Goal: Information Seeking & Learning: Check status

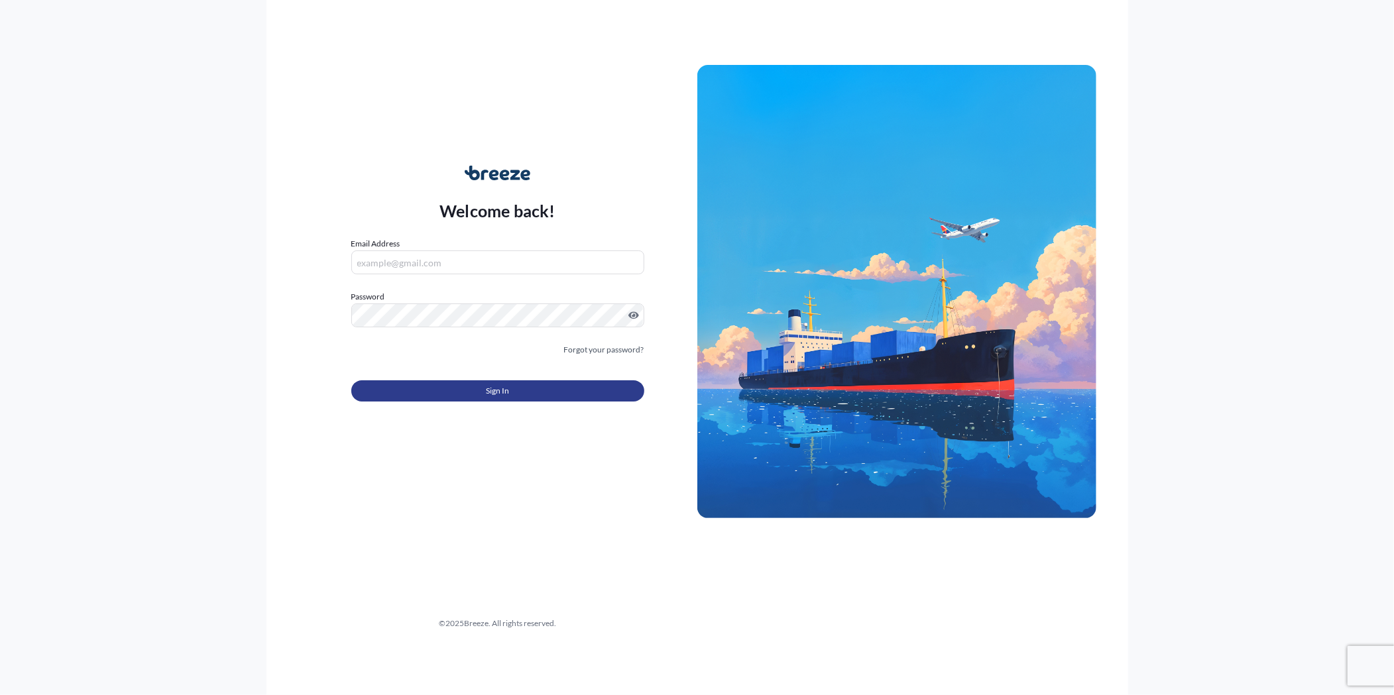
type input "[PERSON_NAME][EMAIL_ADDRESS][PERSON_NAME][DOMAIN_NAME]"
click at [531, 388] on button "Sign In" at bounding box center [497, 390] width 293 height 21
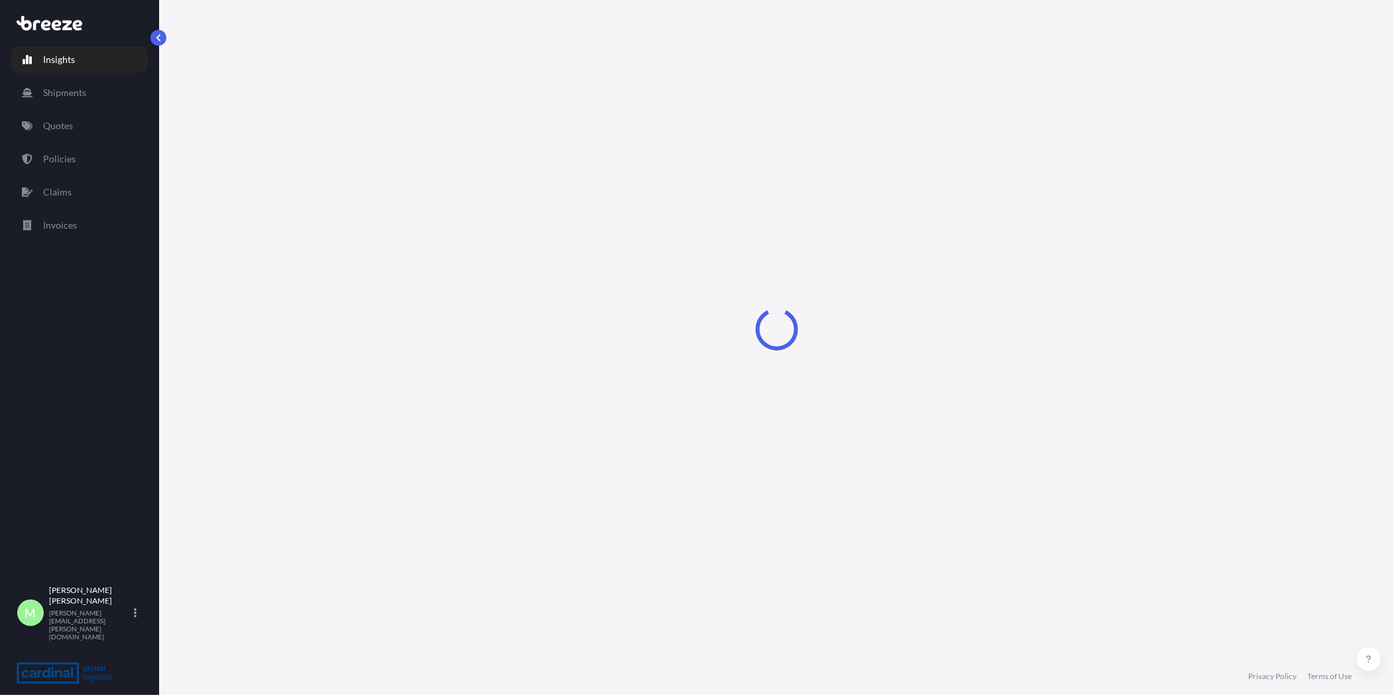
select select "2025"
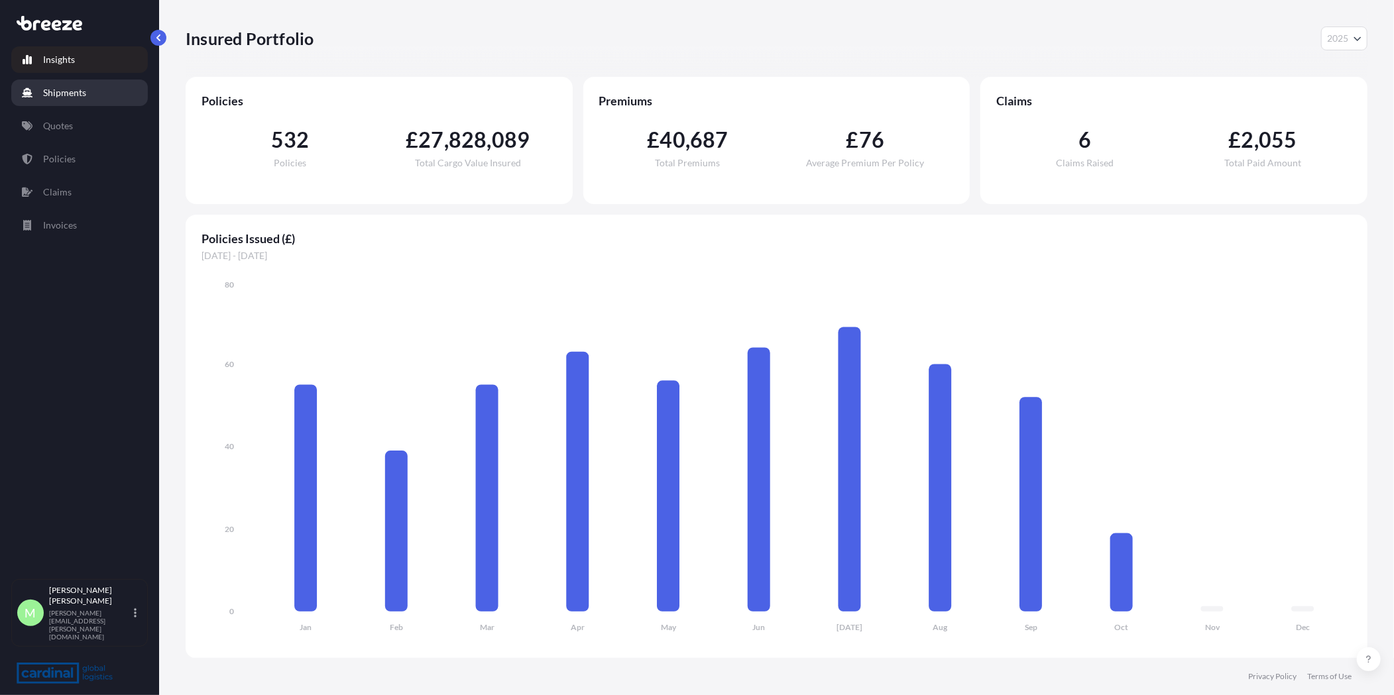
click at [79, 83] on link "Shipments" at bounding box center [79, 93] width 137 height 27
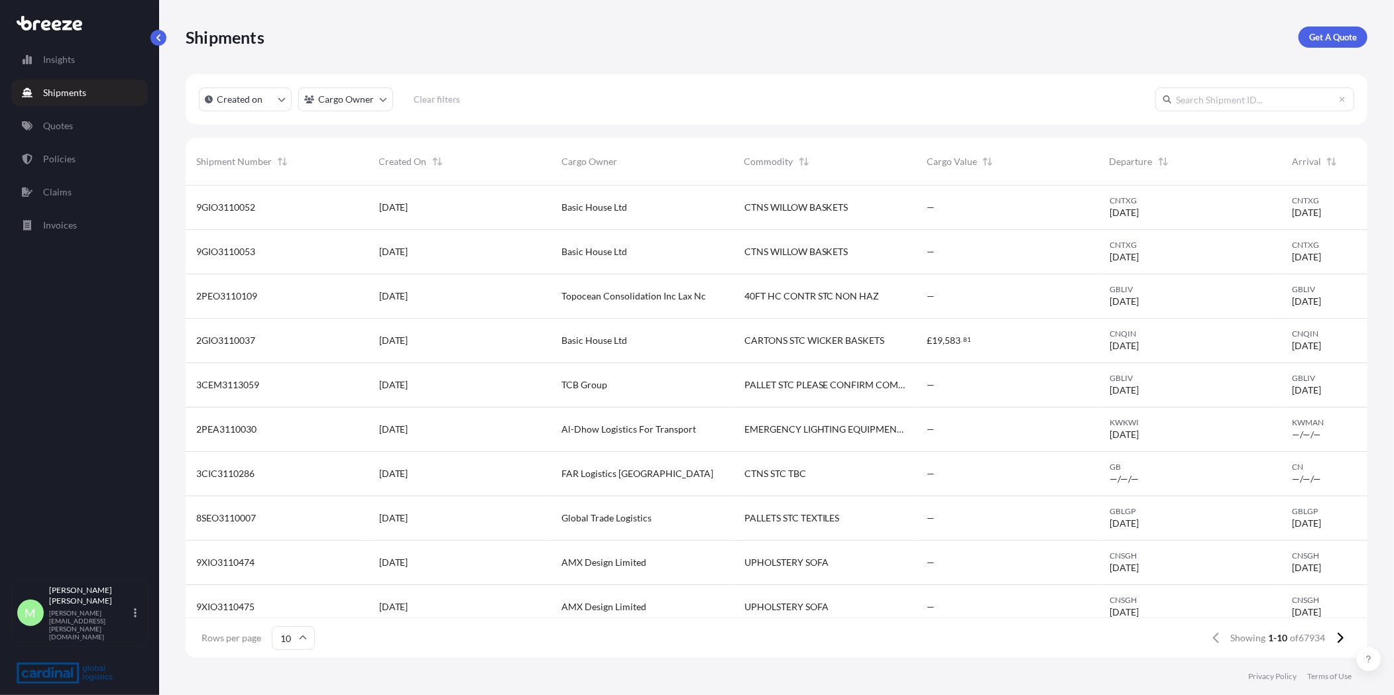
scroll to position [469, 1170]
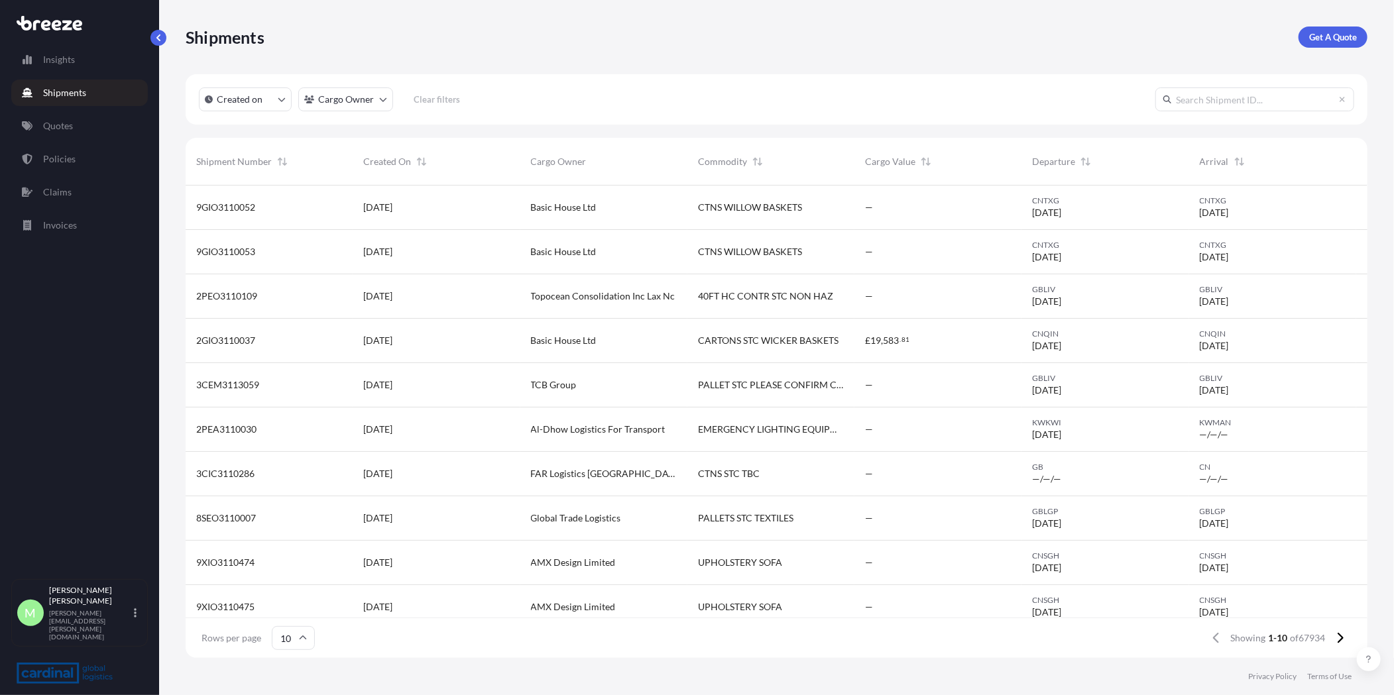
click at [1266, 95] on input "text" at bounding box center [1254, 99] width 199 height 24
paste input "BRZ493945"
type input "BRZ493945"
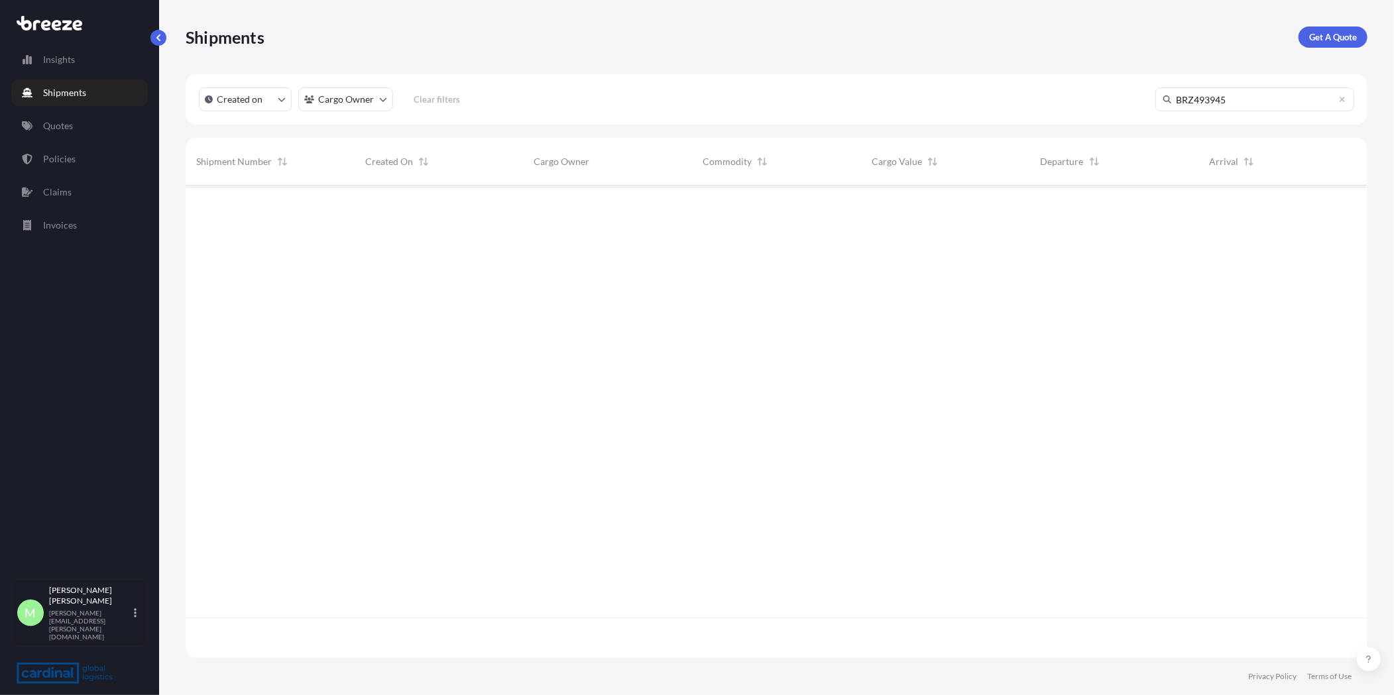
scroll to position [509, 1170]
click at [82, 169] on link "Policies" at bounding box center [79, 159] width 137 height 27
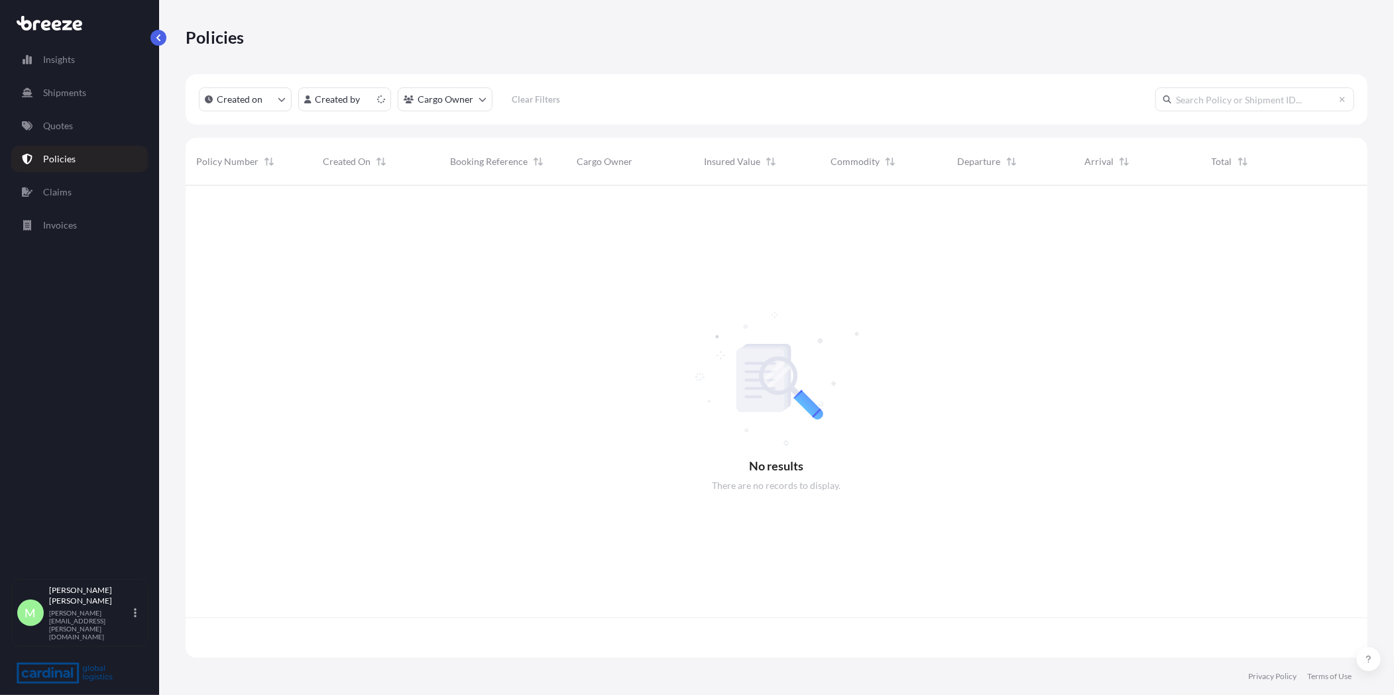
scroll to position [469, 1170]
click at [1217, 95] on input "text" at bounding box center [1254, 99] width 199 height 24
type input "v"
paste input "BRZ493945"
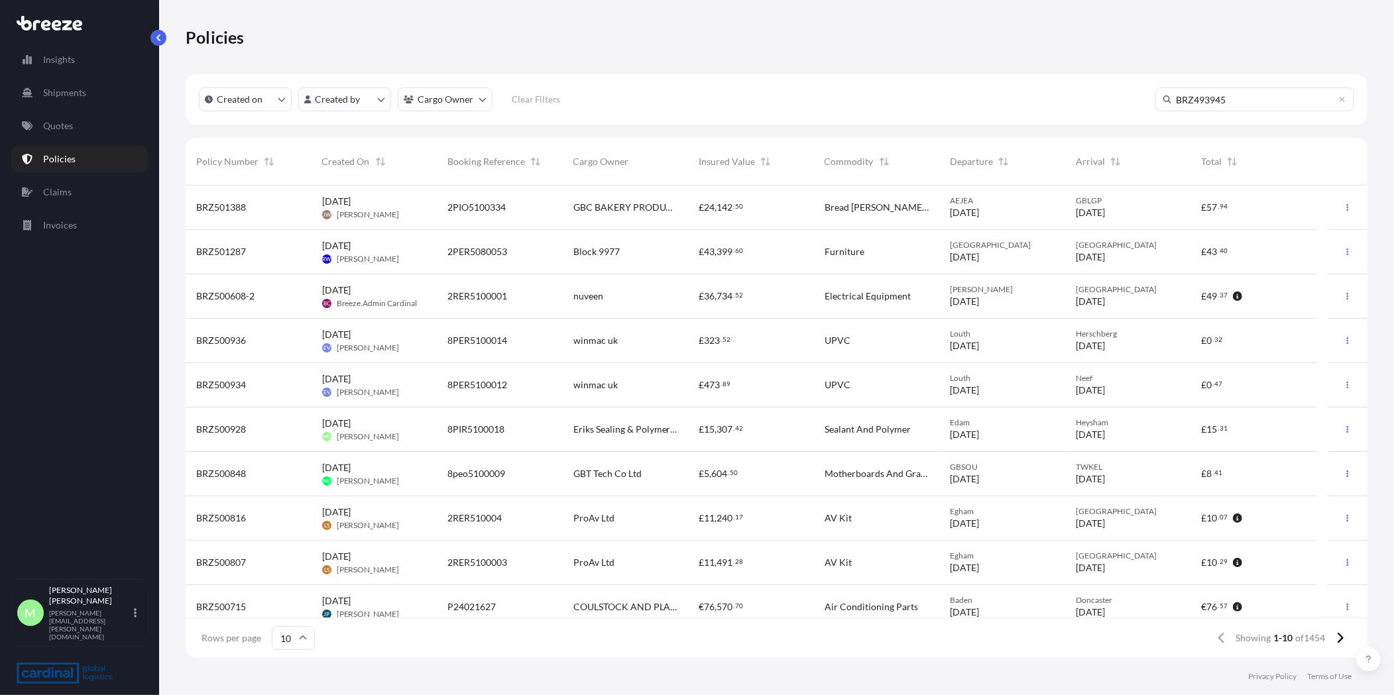
click at [1234, 105] on input "BRZ493945" at bounding box center [1254, 99] width 199 height 24
type input "BRZ493945"
click at [1343, 101] on icon at bounding box center [1342, 99] width 8 height 8
click at [1294, 105] on input "text" at bounding box center [1254, 99] width 199 height 24
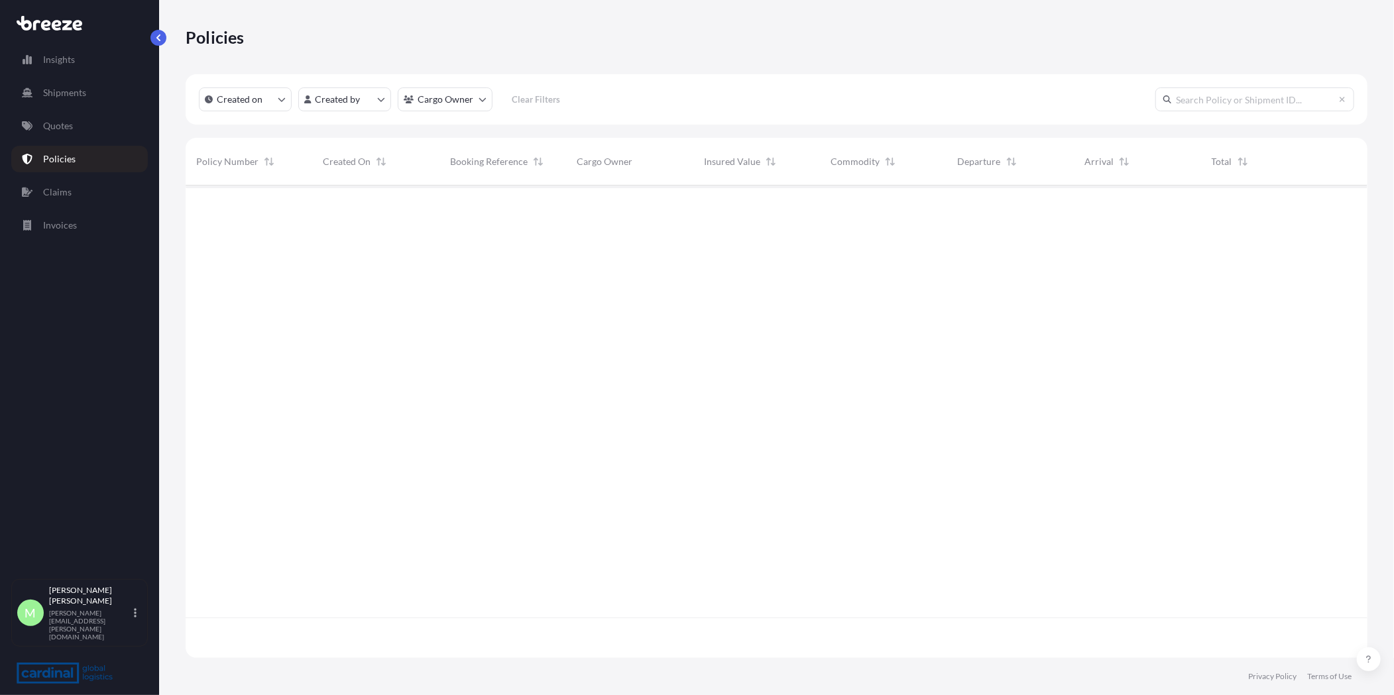
paste input "BRZ493945"
type input "BRZ493945"
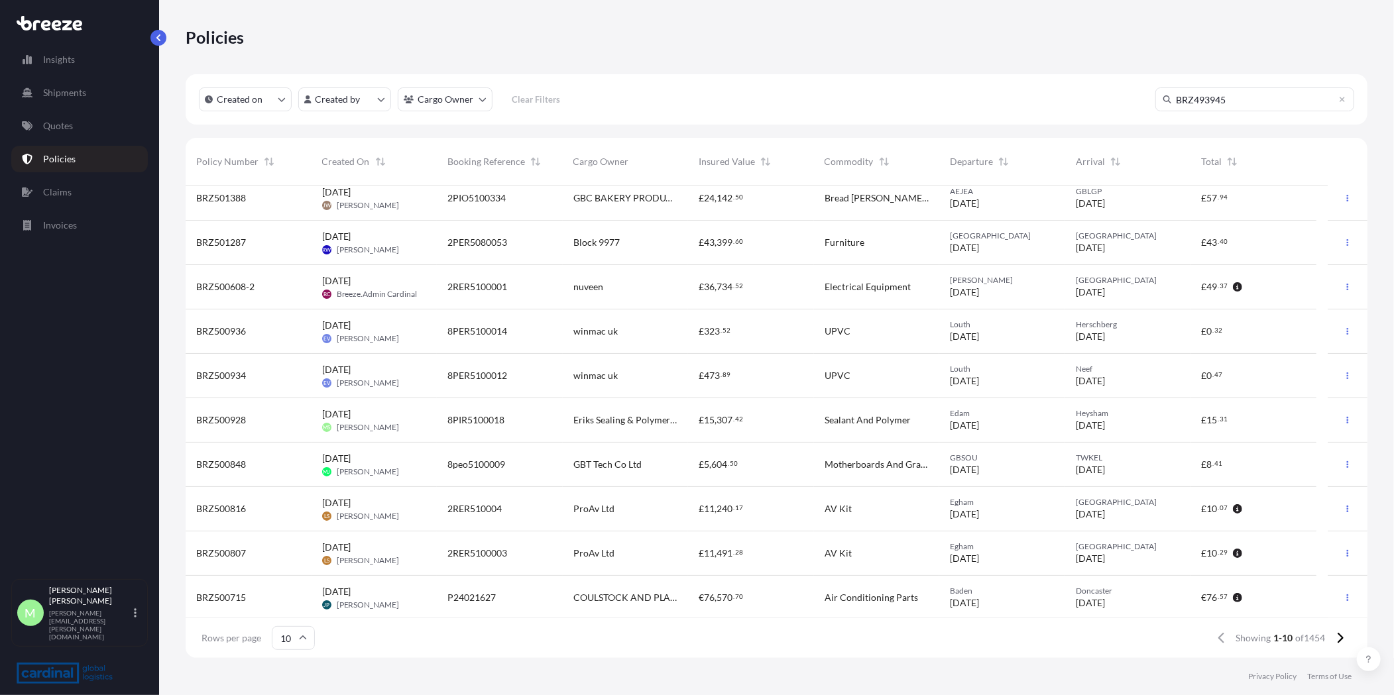
scroll to position [11, 0]
click at [1252, 90] on input "BRZ493945" at bounding box center [1254, 99] width 199 height 24
drag, startPoint x: 1224, startPoint y: 98, endPoint x: 1258, endPoint y: 105, distance: 34.6
click at [1237, 101] on input "BRZ493945" at bounding box center [1254, 99] width 199 height 24
drag, startPoint x: 1257, startPoint y: 105, endPoint x: 1042, endPoint y: 110, distance: 214.8
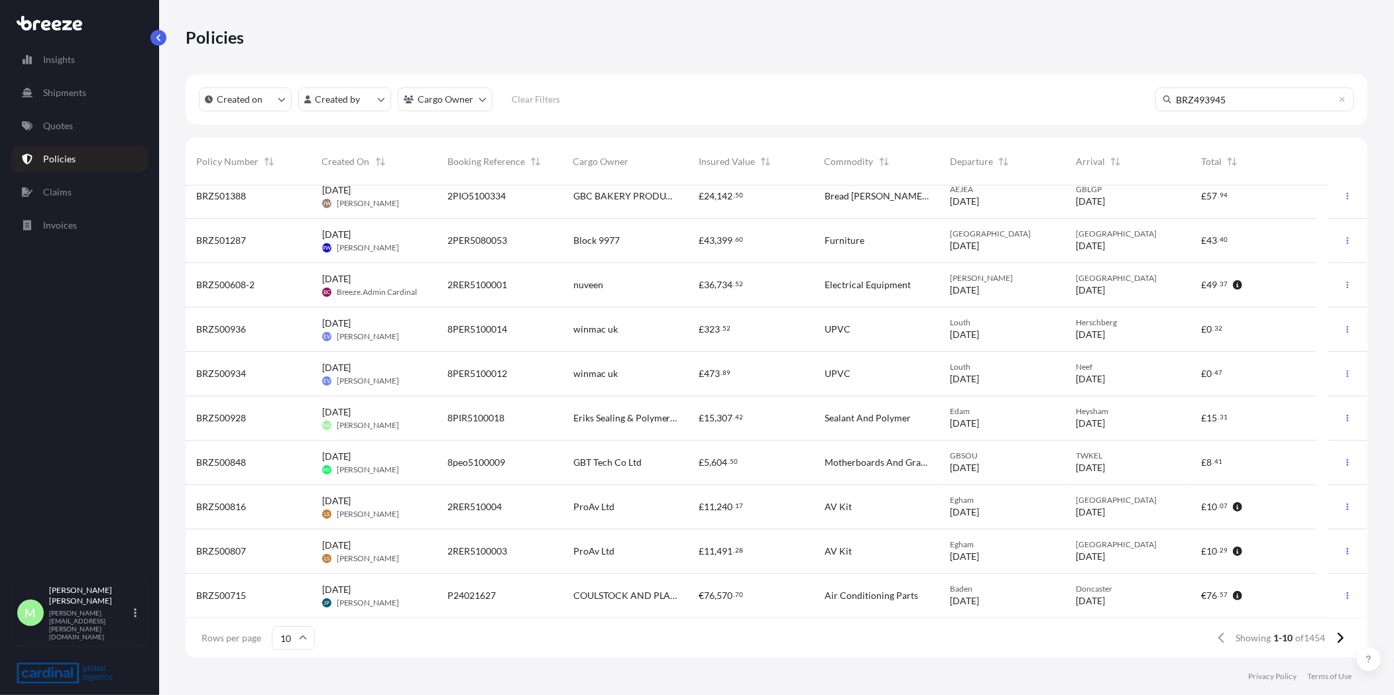
click at [1042, 110] on div "Created on Created by Cargo Owner Clear Filters BRZ493945" at bounding box center [777, 99] width 1182 height 50
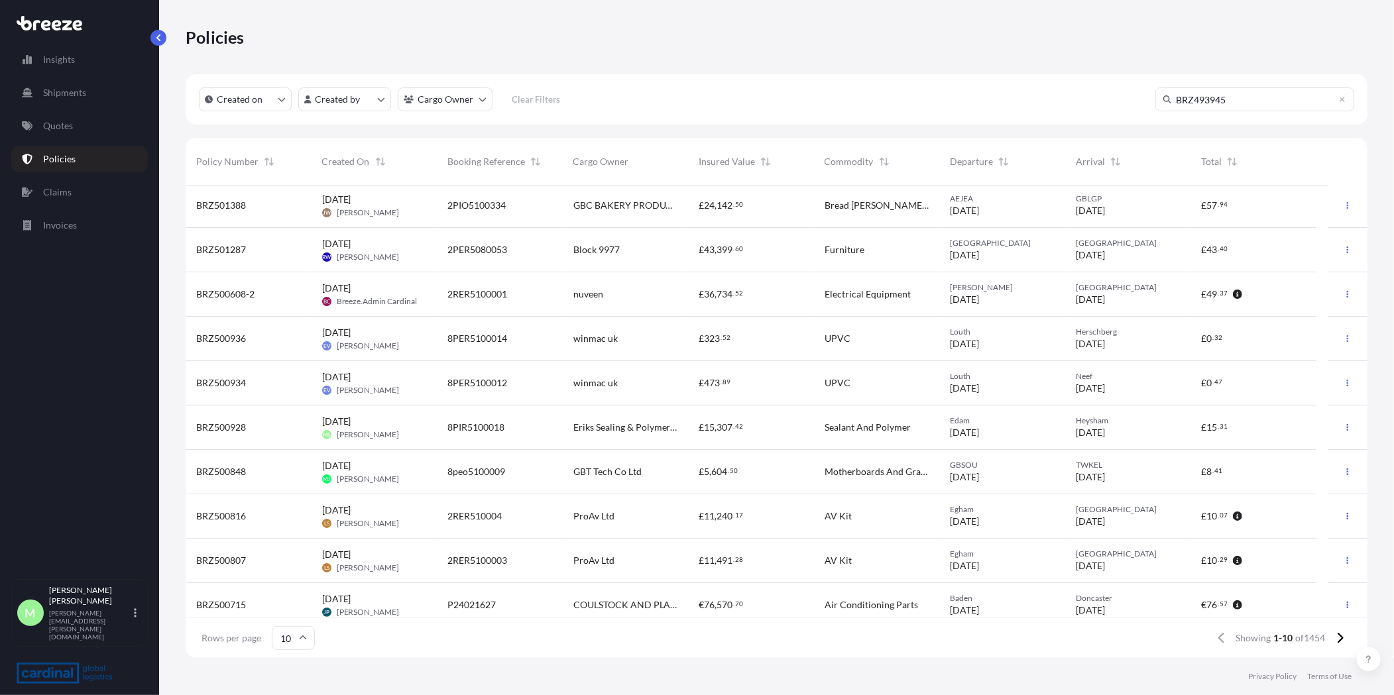
scroll to position [0, 0]
click at [1242, 97] on input "BRZ493945" at bounding box center [1254, 99] width 199 height 24
click at [64, 131] on p "Quotes" at bounding box center [58, 125] width 30 height 13
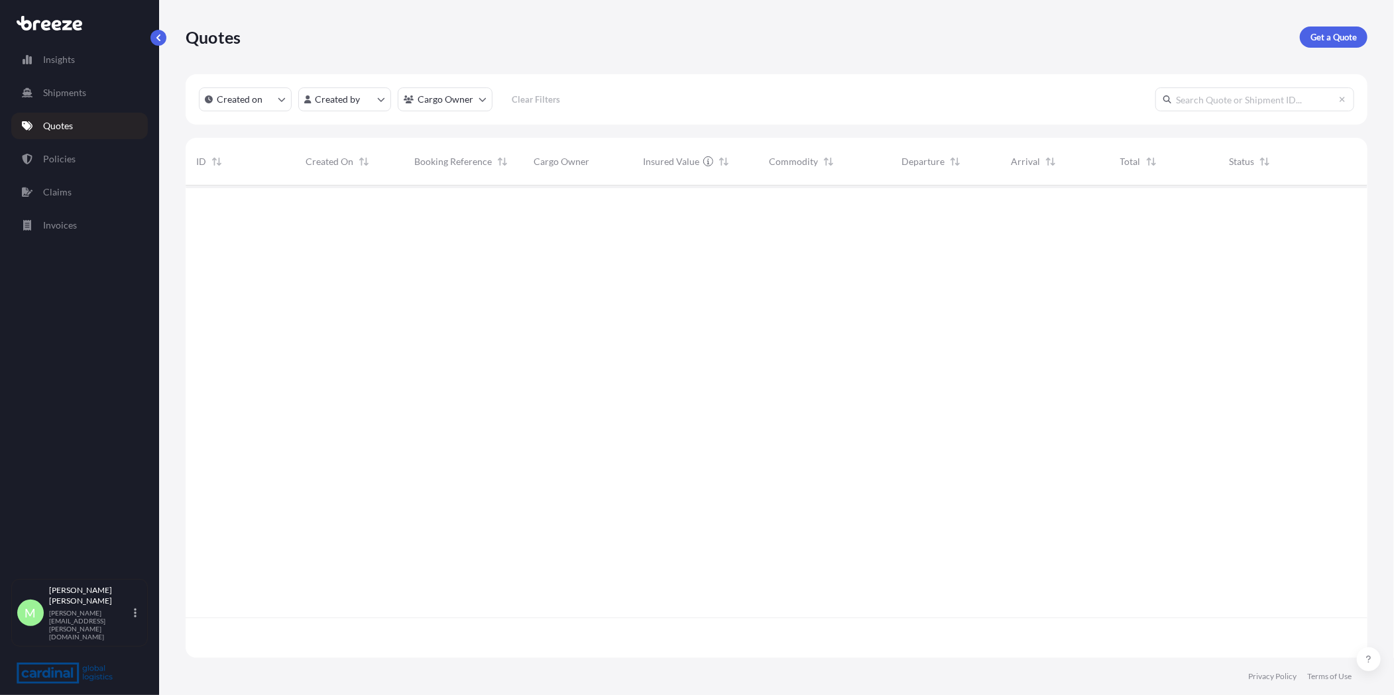
scroll to position [469, 1170]
click at [74, 190] on link "Claims" at bounding box center [79, 192] width 137 height 27
click at [76, 87] on p "Shipments" at bounding box center [64, 92] width 43 height 13
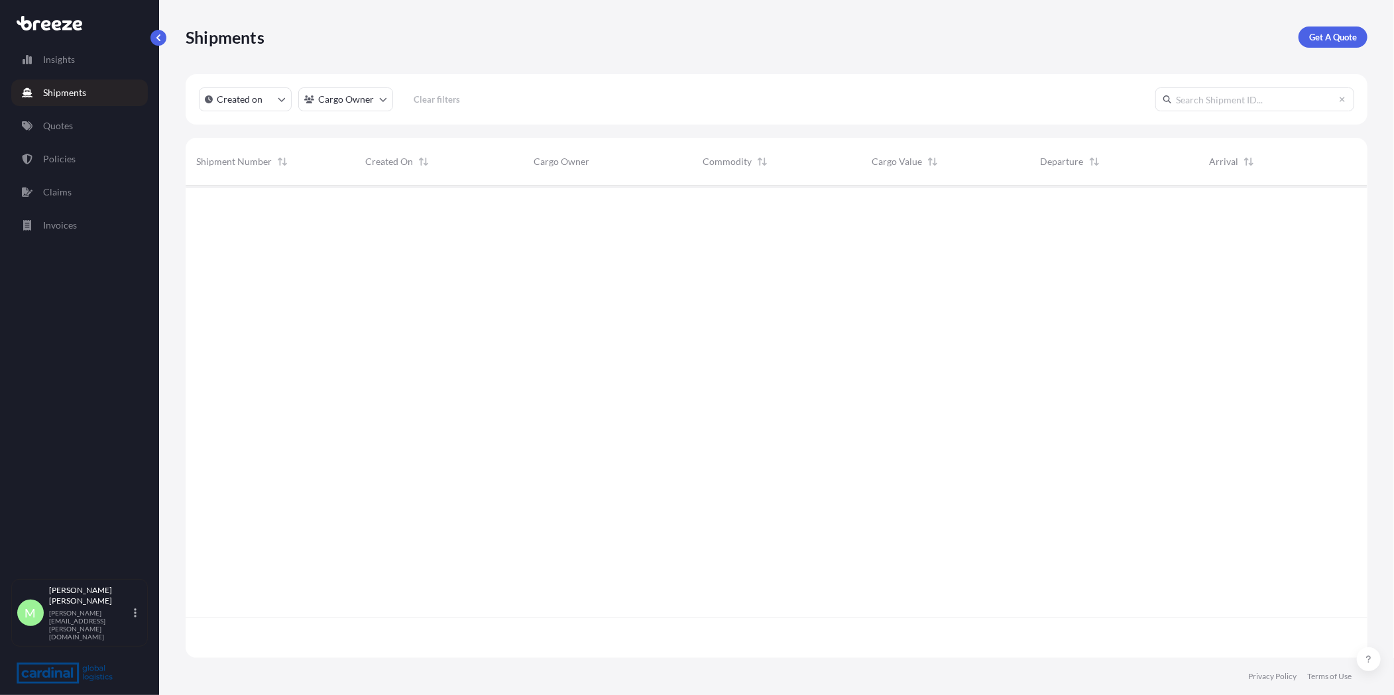
click at [1254, 104] on input "text" at bounding box center [1254, 99] width 199 height 24
paste input "BRZ493945"
type input "BRZ493945"
click at [1273, 111] on input "BRZ493945" at bounding box center [1254, 99] width 199 height 24
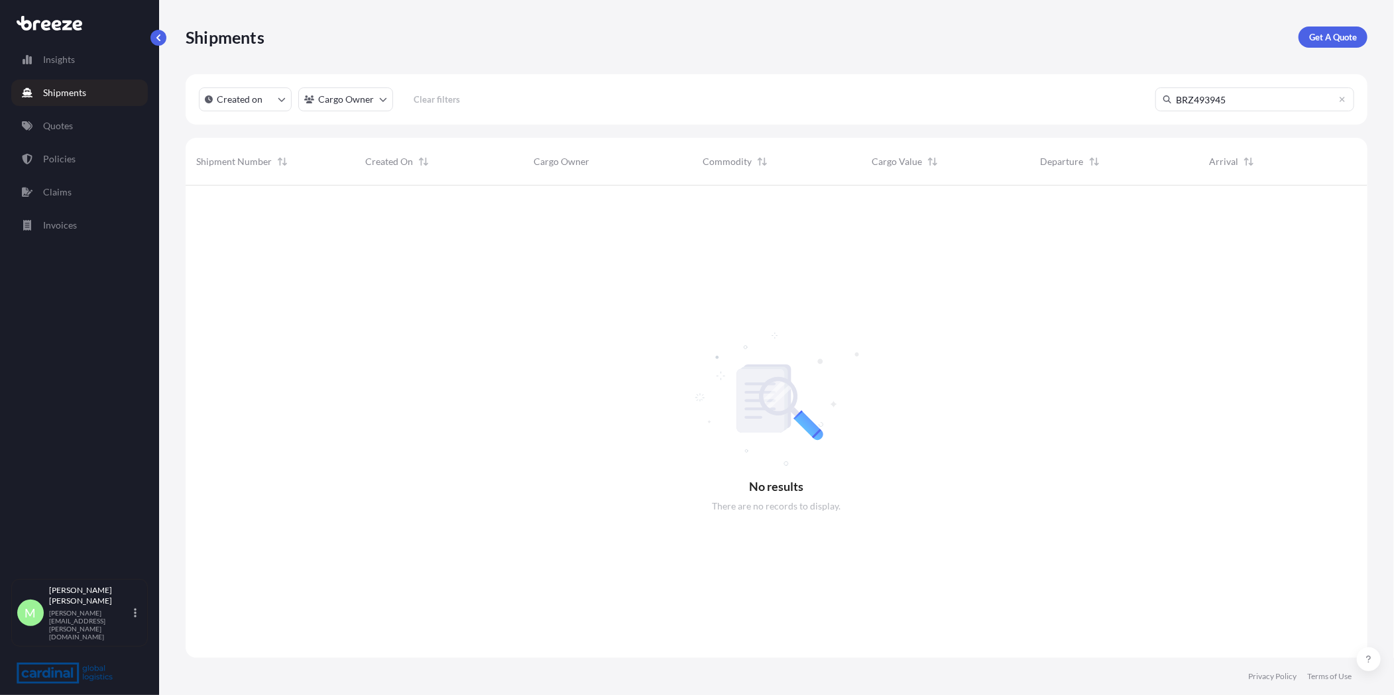
click at [50, 80] on link "Shipments" at bounding box center [79, 93] width 137 height 27
click at [60, 68] on link "Insights" at bounding box center [79, 59] width 137 height 27
select select "2025"
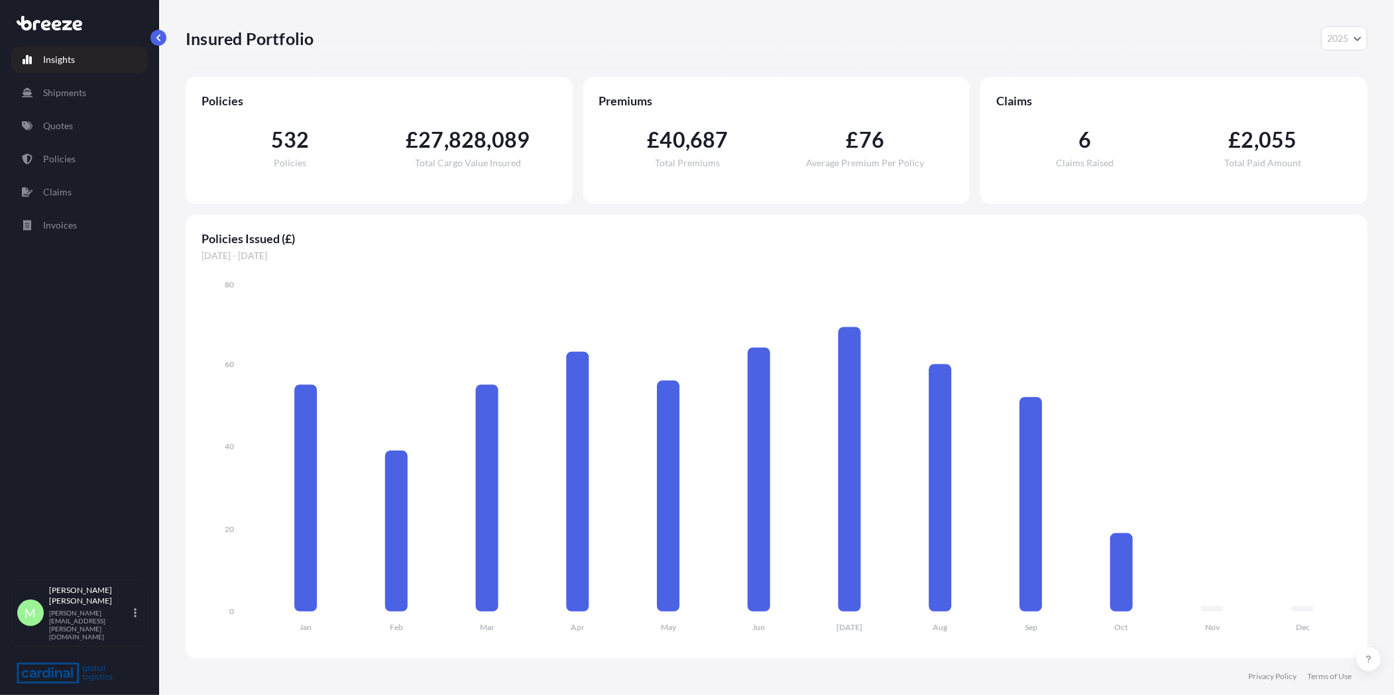
click at [38, 140] on div "Insights Shipments Quotes Policies Claims Invoices" at bounding box center [79, 306] width 137 height 545
click at [48, 137] on link "Quotes" at bounding box center [79, 126] width 137 height 27
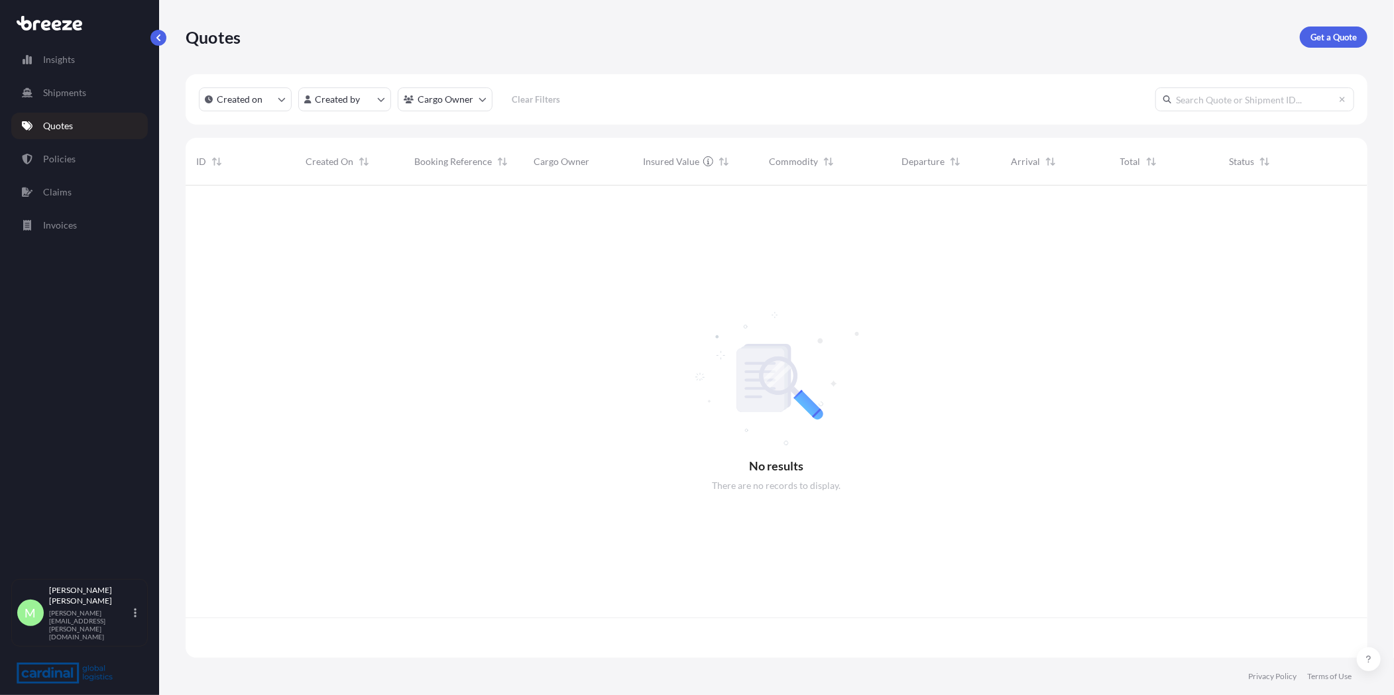
scroll to position [469, 1170]
click at [54, 160] on p "Policies" at bounding box center [59, 158] width 32 height 13
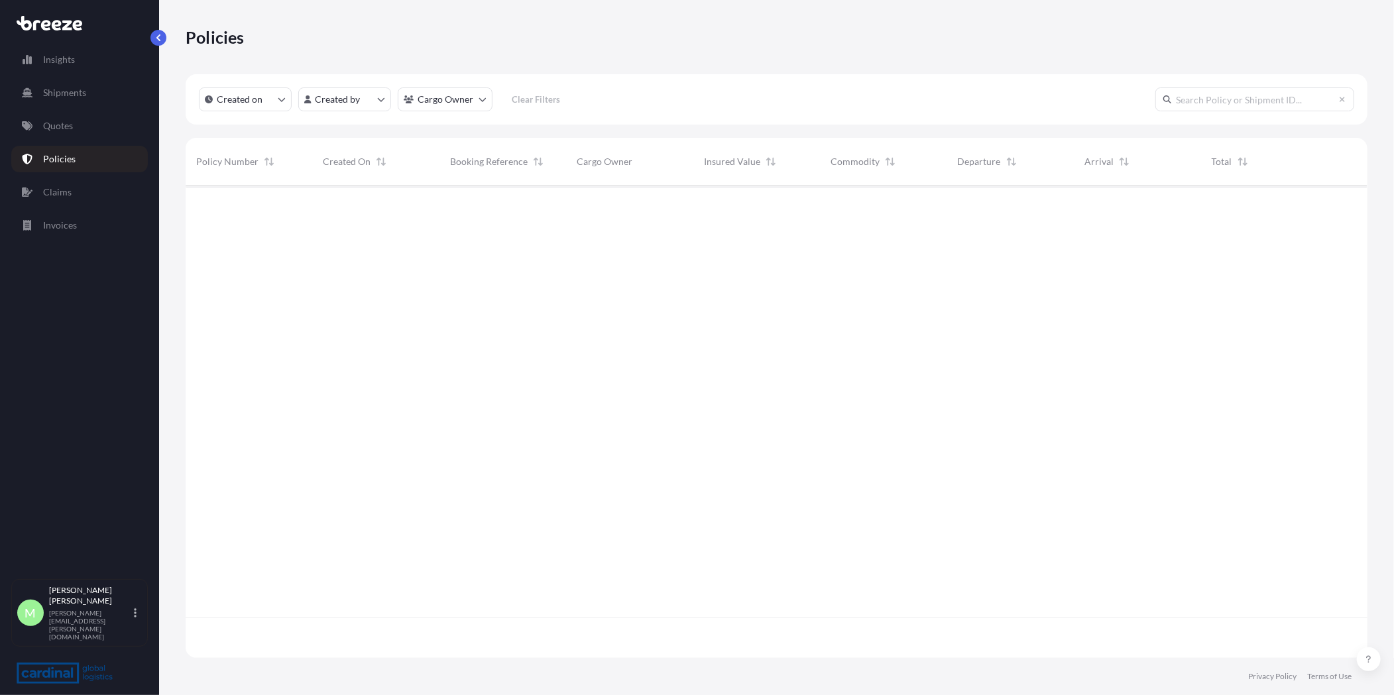
scroll to position [469, 1170]
click at [1229, 87] on input "text" at bounding box center [1254, 99] width 199 height 24
paste input "BRZ493945"
type input "BRZ493945"
click at [675, 220] on div "Eriks Sealing & Polymer C/o" at bounding box center [629, 208] width 127 height 44
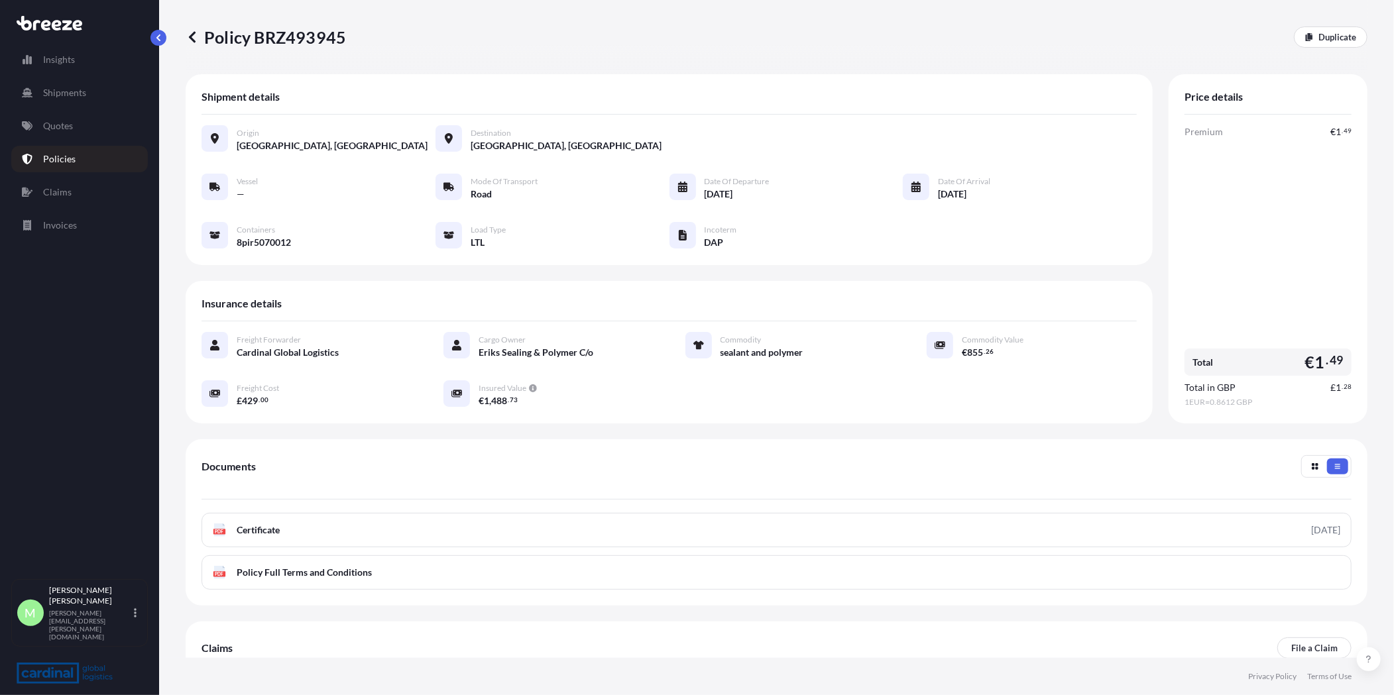
click at [318, 228] on div "Vessel — Mode of Transport Road Date of Departure 07/07/2025 Date of Arrival 15…" at bounding box center [668, 212] width 935 height 76
drag, startPoint x: 451, startPoint y: 111, endPoint x: 403, endPoint y: 110, distance: 47.7
click at [451, 110] on div "Shipment details" at bounding box center [668, 102] width 935 height 25
click at [191, 34] on icon at bounding box center [192, 36] width 13 height 13
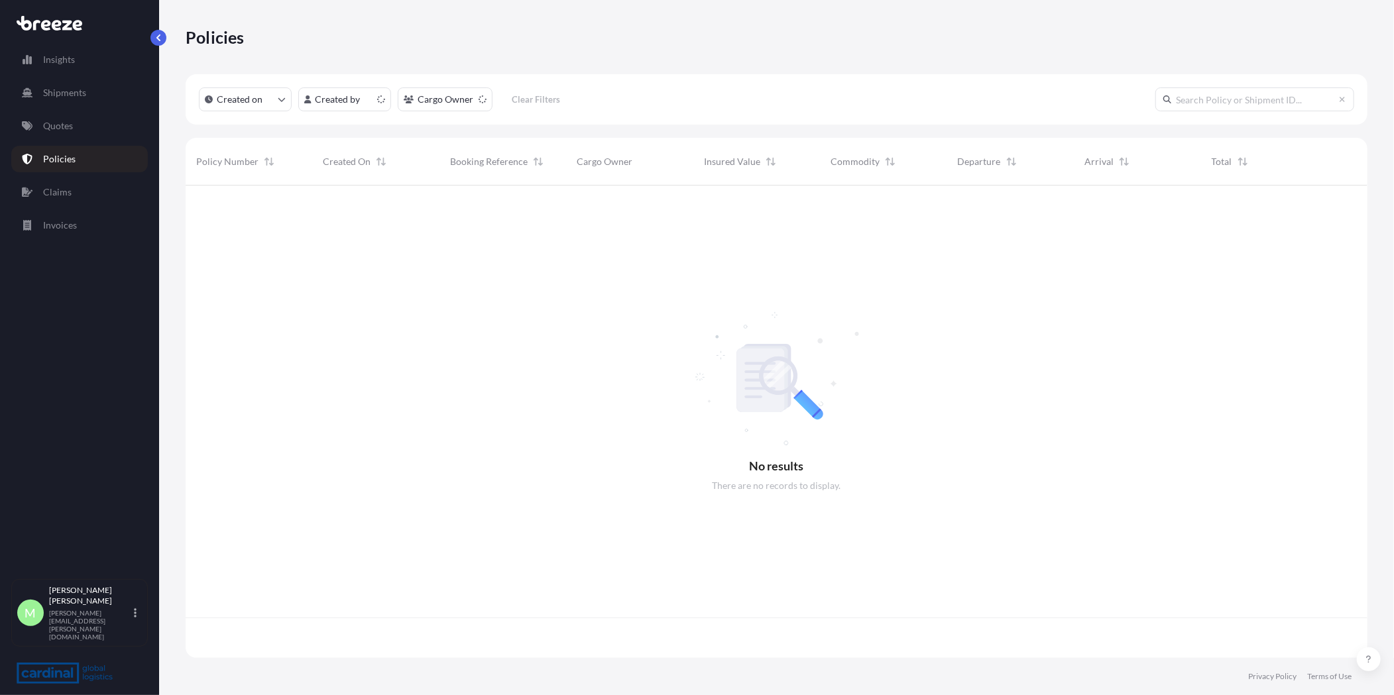
scroll to position [469, 1170]
click at [1212, 102] on input "text" at bounding box center [1254, 99] width 199 height 24
paste input "BRZ494171"
type input "BRZ494171"
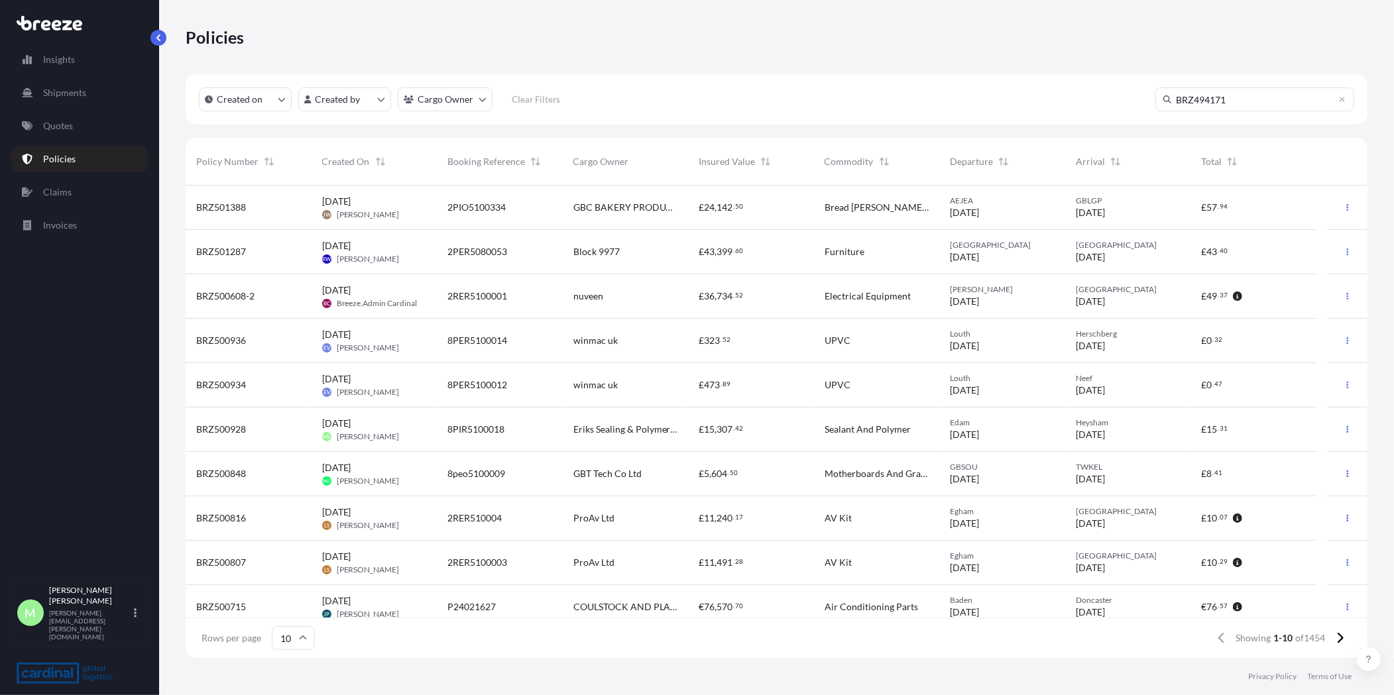
click at [1249, 94] on input "BRZ494171" at bounding box center [1254, 99] width 199 height 24
click at [1253, 93] on input "BRZ494171" at bounding box center [1254, 99] width 199 height 24
click at [1163, 102] on icon at bounding box center [1167, 99] width 8 height 8
click at [1168, 102] on icon at bounding box center [1167, 99] width 8 height 8
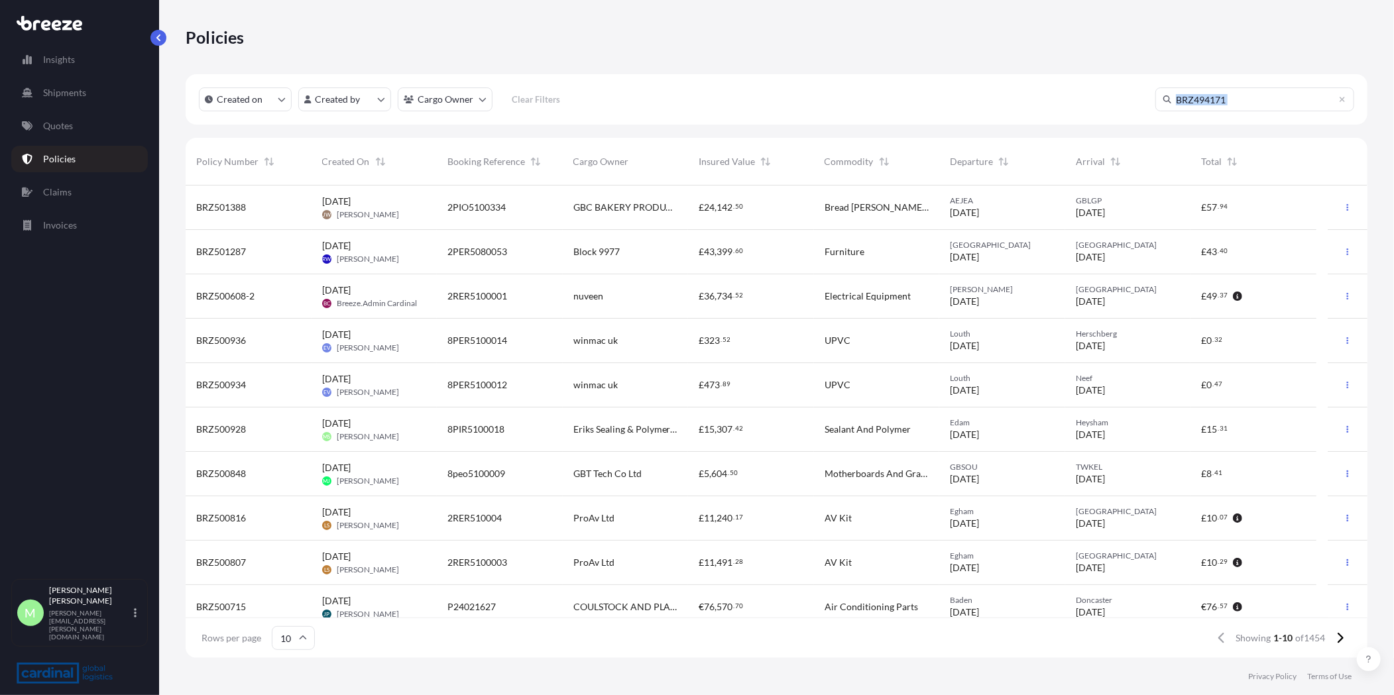
click at [1168, 102] on icon at bounding box center [1167, 99] width 8 height 8
click at [1239, 97] on input "BRZ494171" at bounding box center [1254, 99] width 199 height 24
click at [1344, 103] on input "BRZ494171" at bounding box center [1254, 99] width 199 height 24
click at [1294, 101] on input "BRZ494171" at bounding box center [1254, 99] width 199 height 24
click at [1342, 102] on icon at bounding box center [1342, 99] width 8 height 8
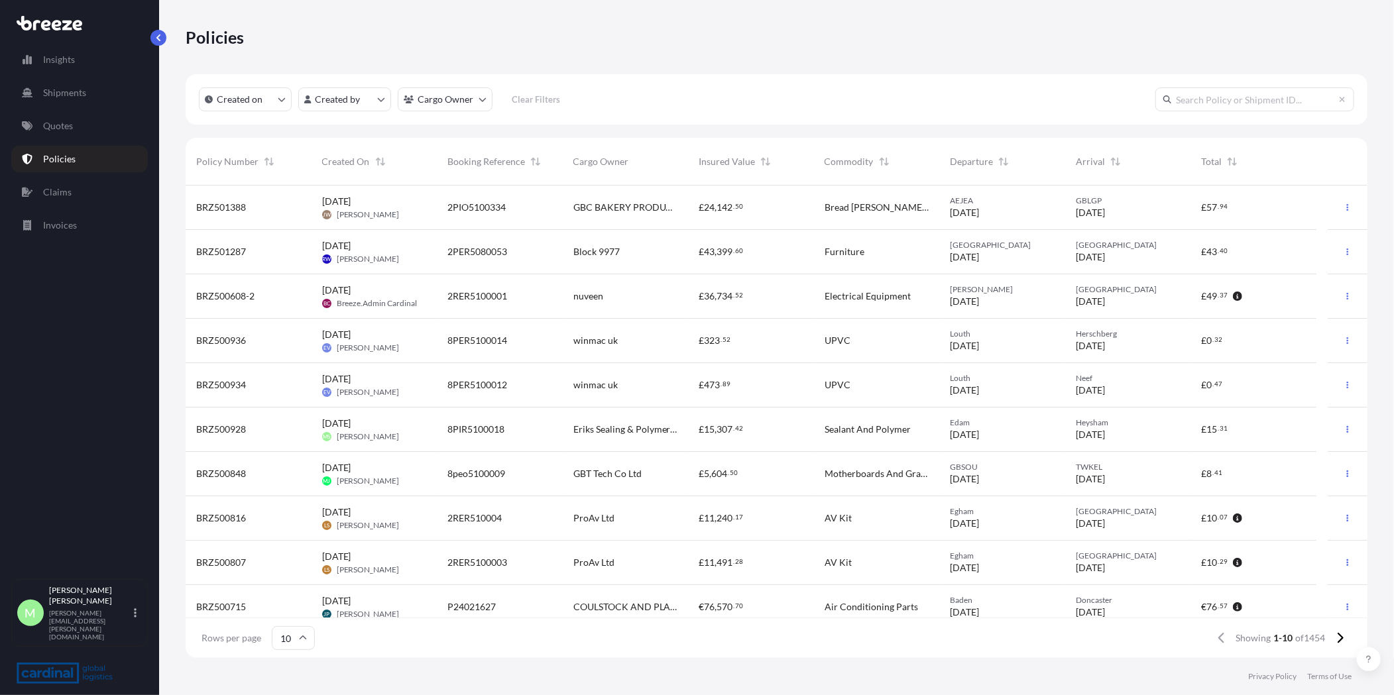
click at [1250, 99] on input "text" at bounding box center [1254, 99] width 199 height 24
paste input "BRZ494171"
type input "BRZ494171"
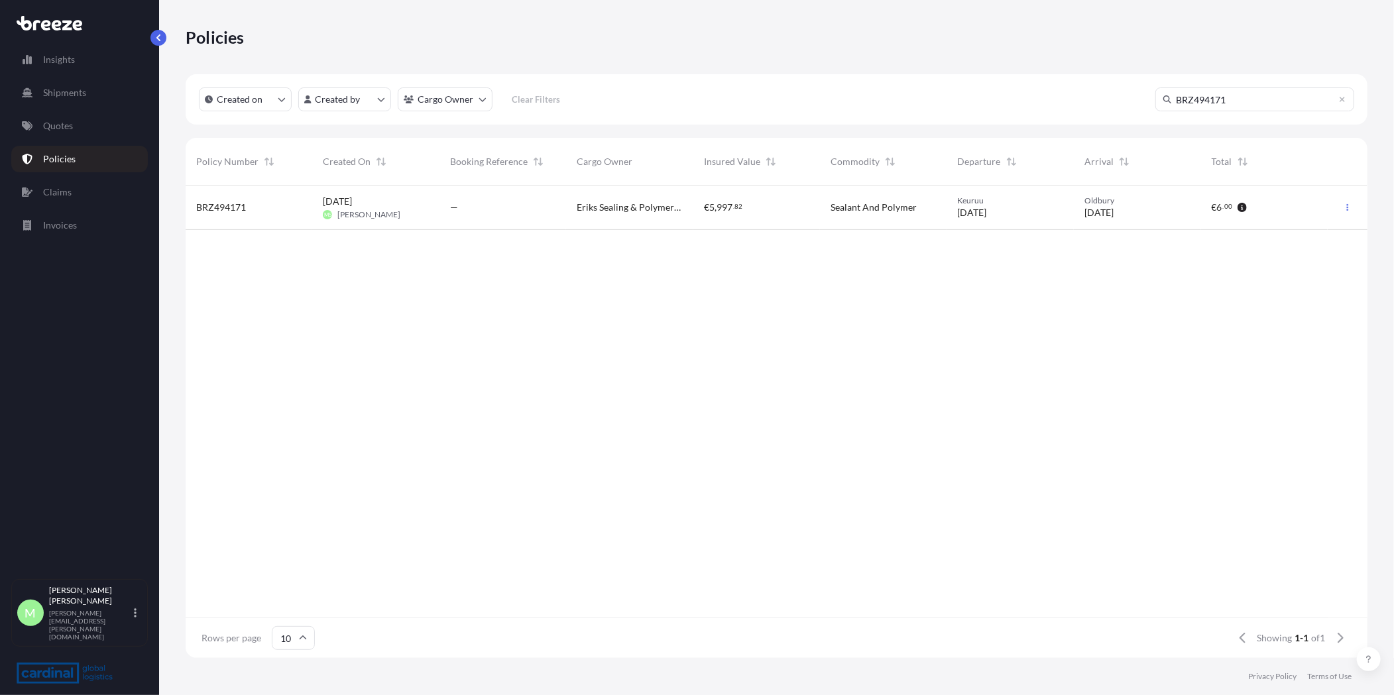
click at [573, 218] on div "Eriks Sealing & Polymer C/o" at bounding box center [629, 208] width 127 height 44
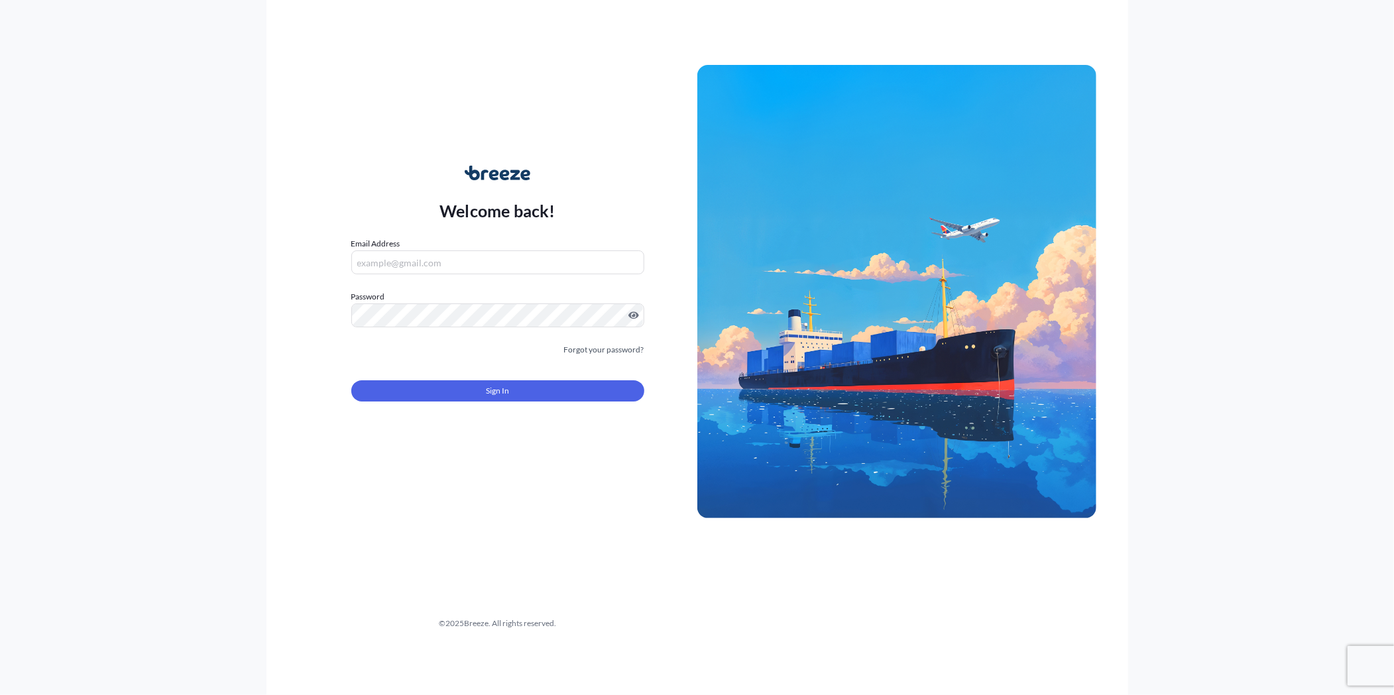
type input "[PERSON_NAME][EMAIL_ADDRESS][PERSON_NAME][DOMAIN_NAME]"
click at [478, 398] on button "Sign In" at bounding box center [497, 390] width 293 height 21
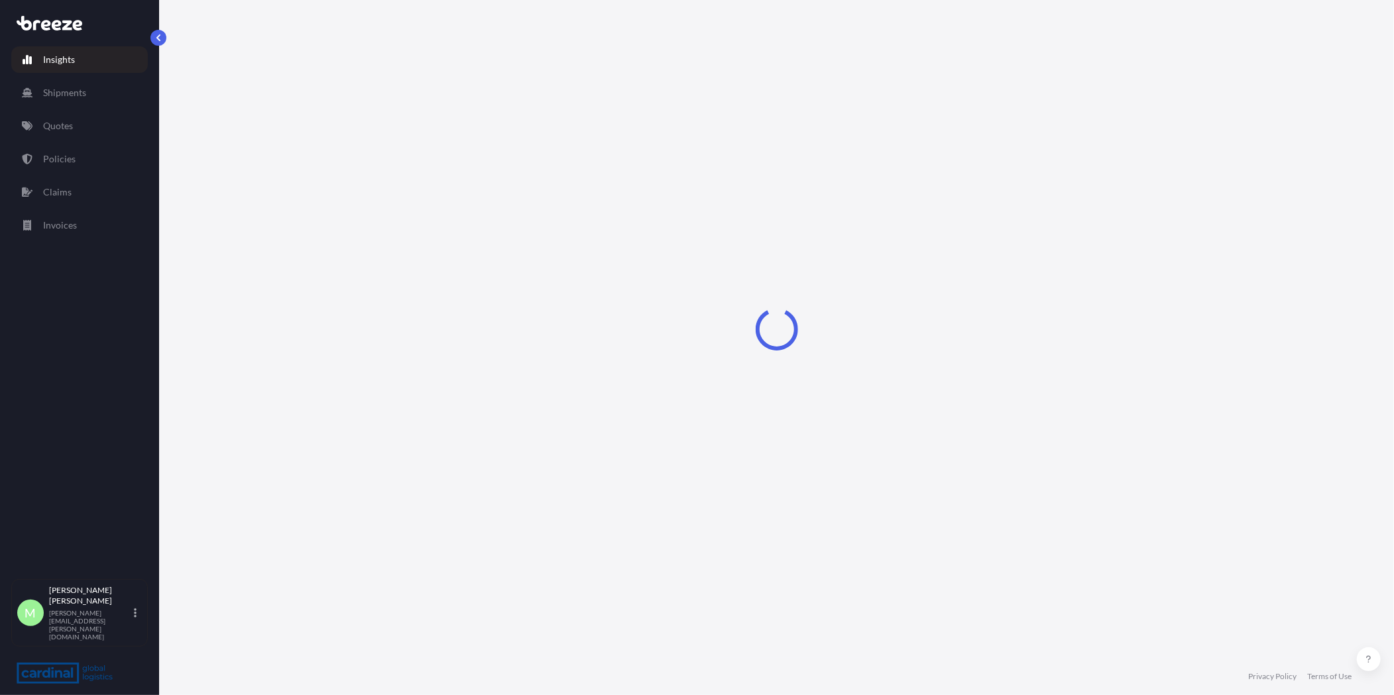
select select "2025"
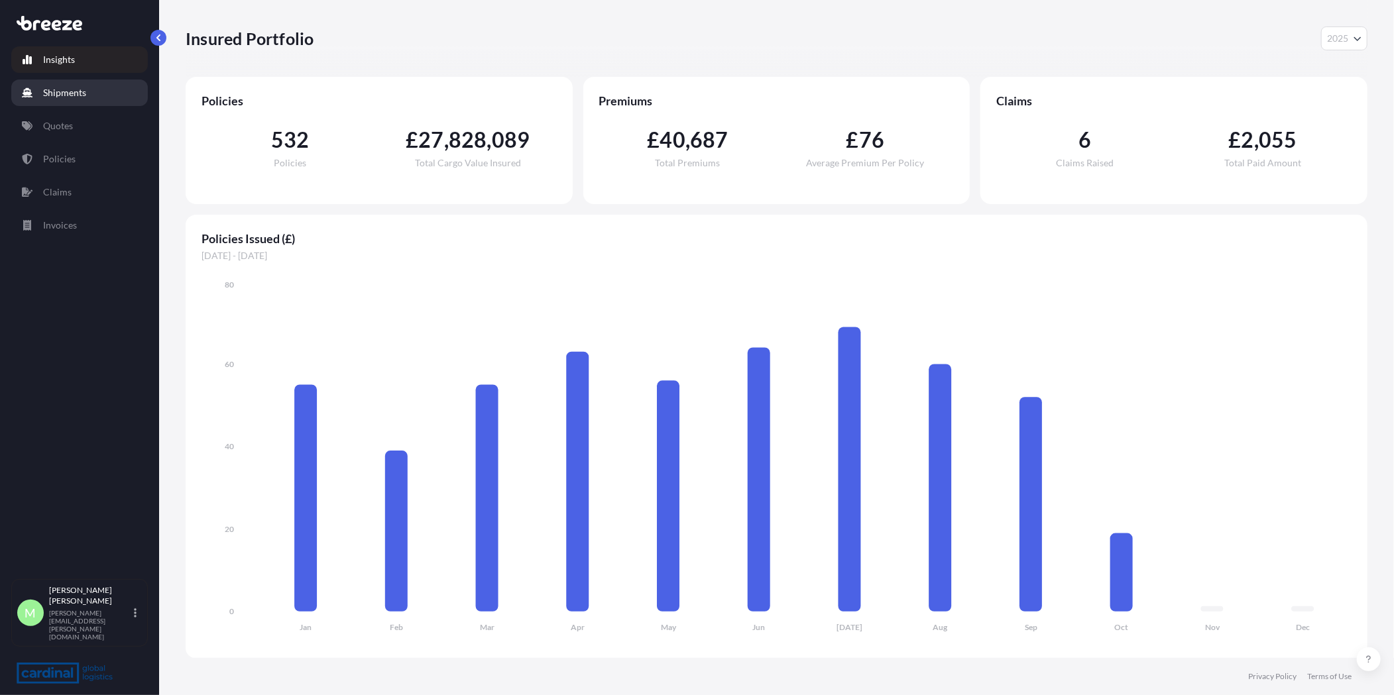
click at [82, 95] on p "Shipments" at bounding box center [64, 92] width 43 height 13
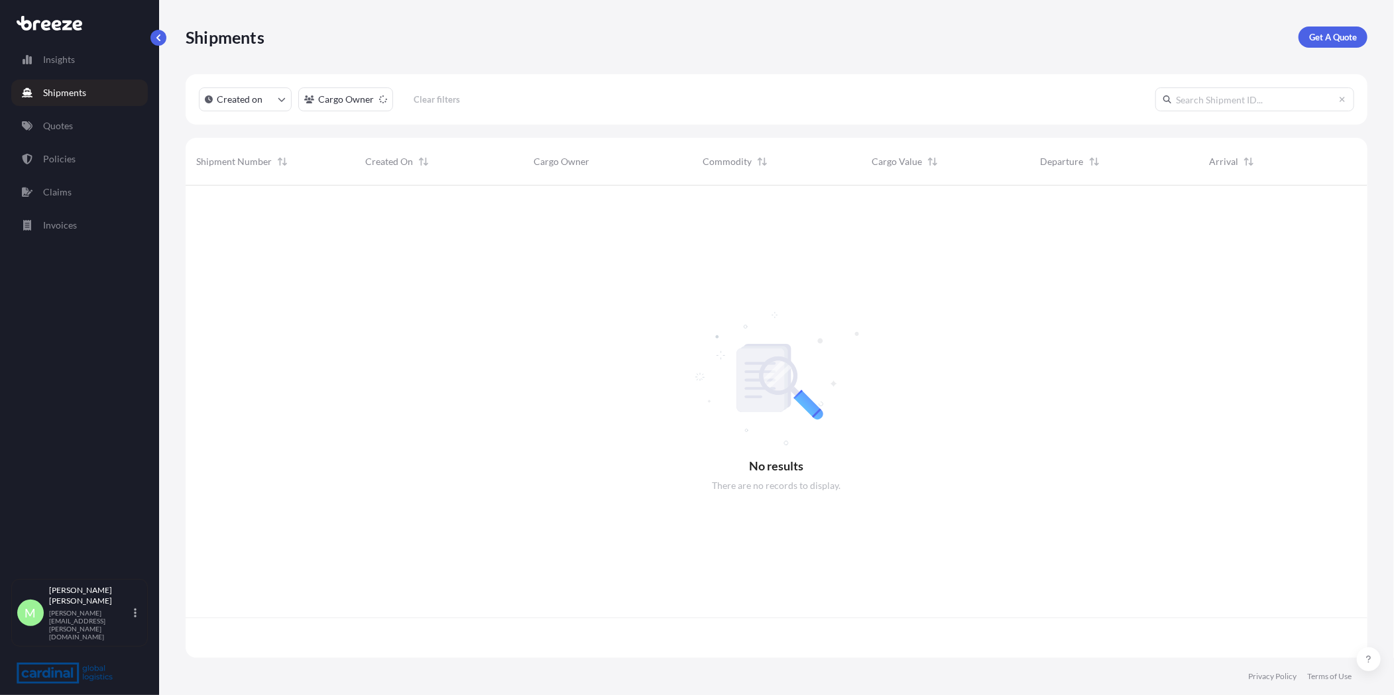
scroll to position [469, 1170]
click at [1220, 89] on input "text" at bounding box center [1254, 99] width 199 height 24
paste input "BRZ492073"
type input "BRZ492073"
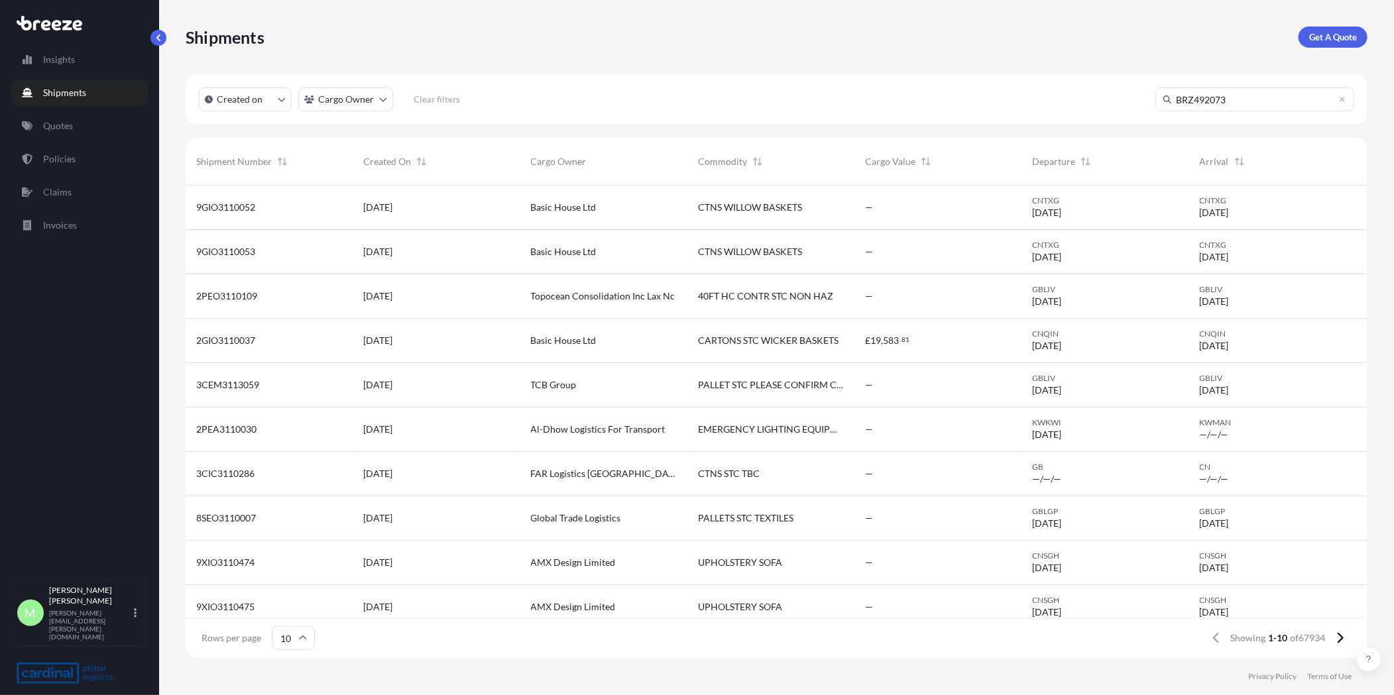
scroll to position [509, 1170]
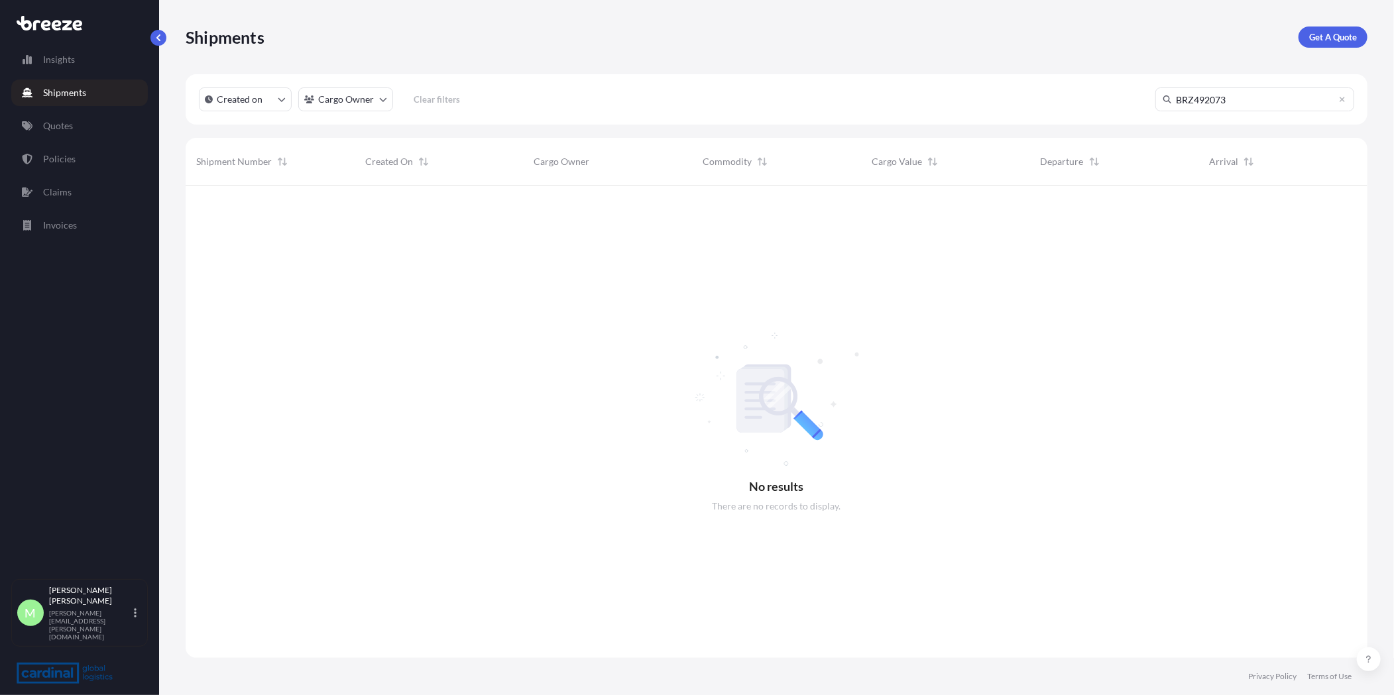
click at [1247, 99] on input "BRZ492073" at bounding box center [1254, 99] width 199 height 24
click at [101, 148] on link "Policies" at bounding box center [79, 159] width 137 height 27
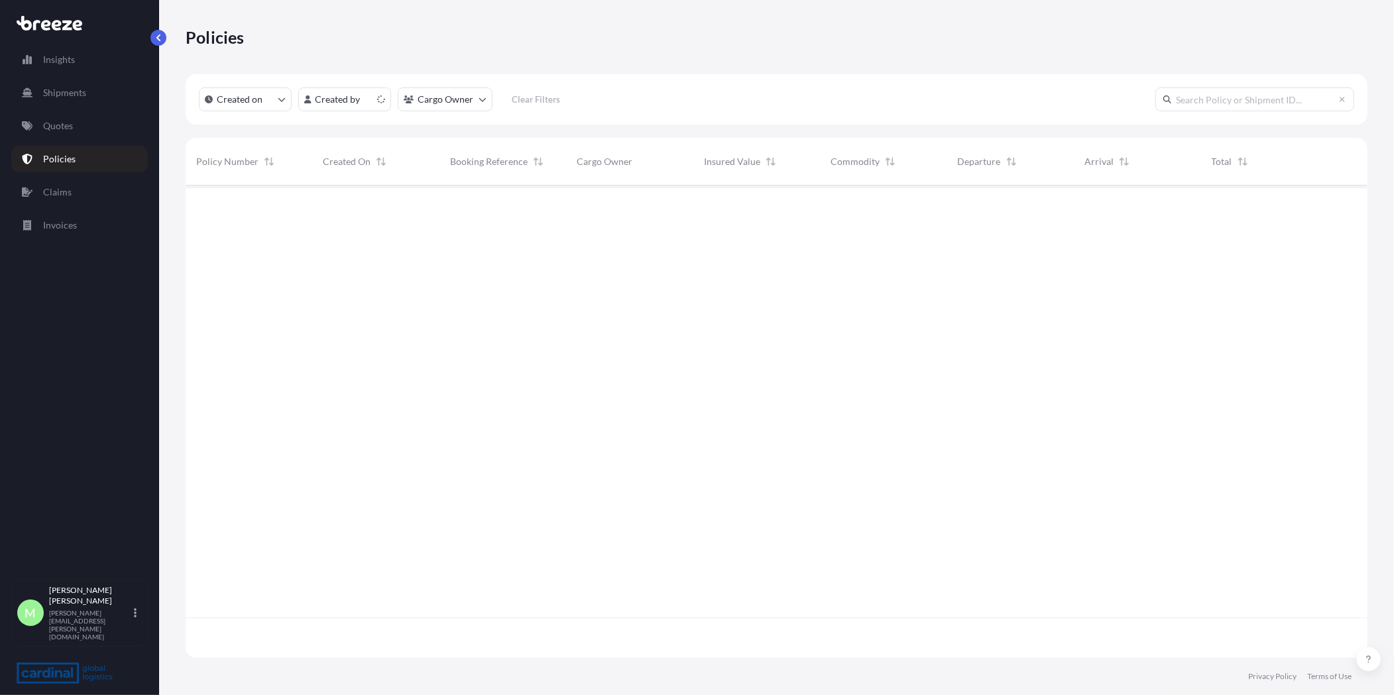
scroll to position [469, 1170]
click at [1243, 97] on input "text" at bounding box center [1254, 99] width 199 height 24
paste input "BRZ492073"
type input "BRZ492073"
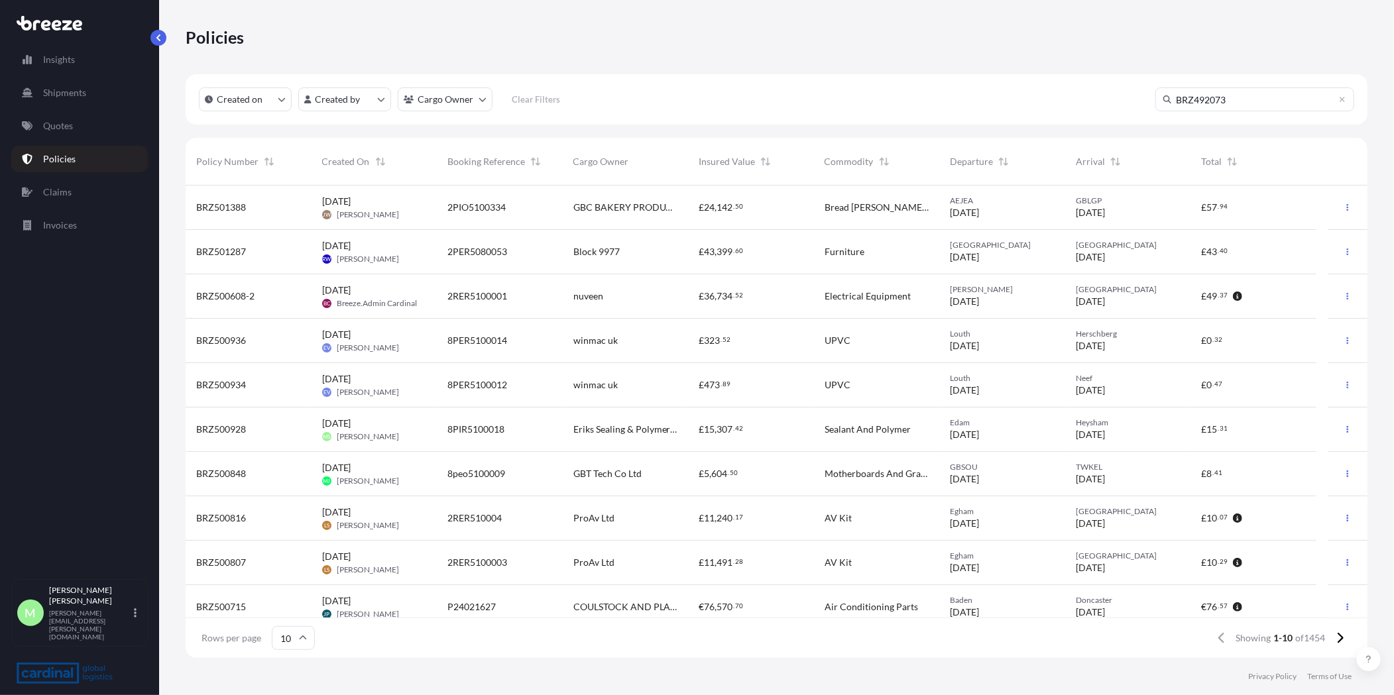
click at [514, 210] on div "2PIO5100334" at bounding box center [499, 207] width 105 height 13
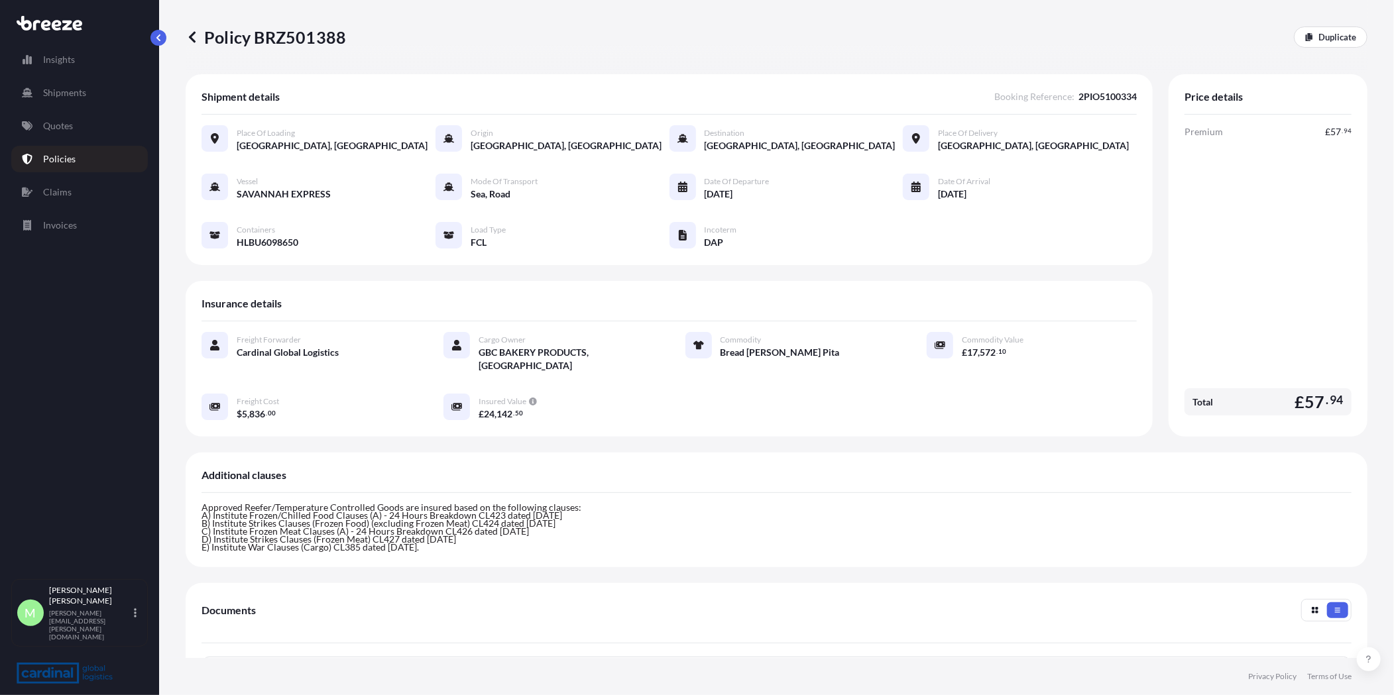
click at [62, 168] on link "Policies" at bounding box center [79, 159] width 137 height 27
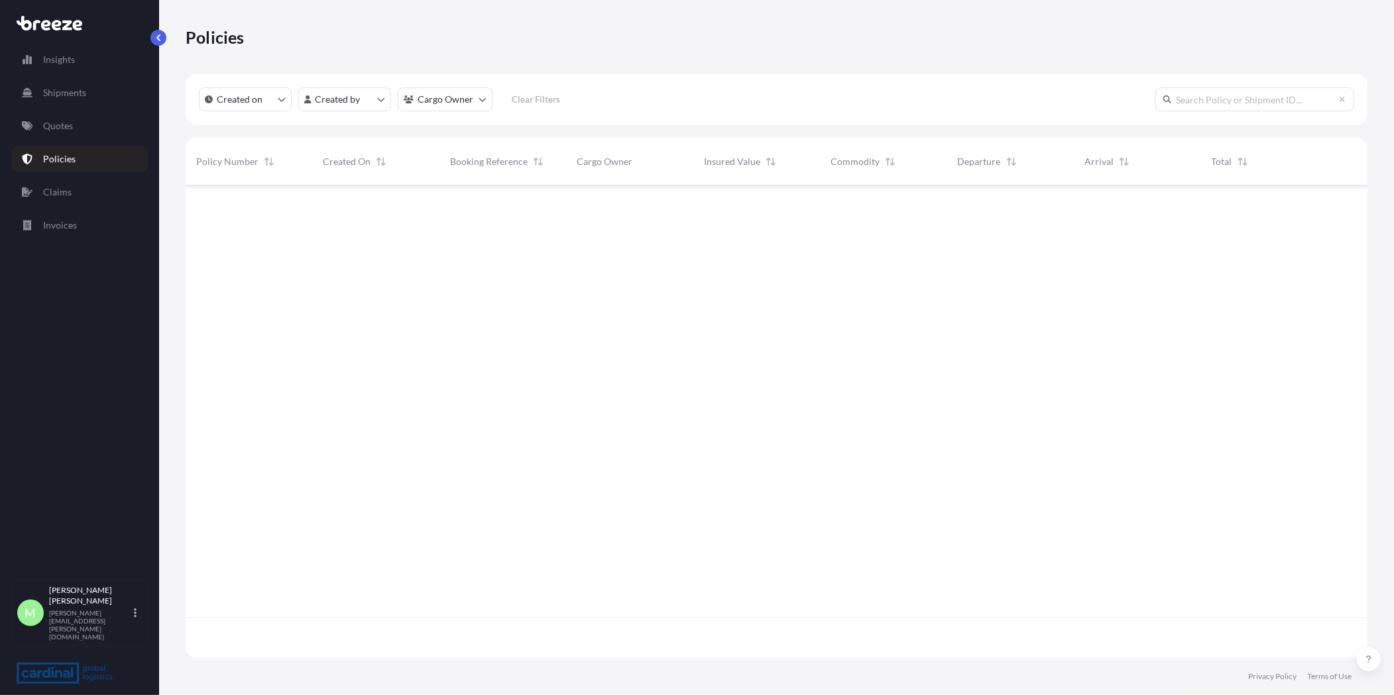
scroll to position [469, 1170]
click at [1290, 97] on input "text" at bounding box center [1254, 99] width 199 height 24
paste input "BRZ492073"
type input "BRZ492073"
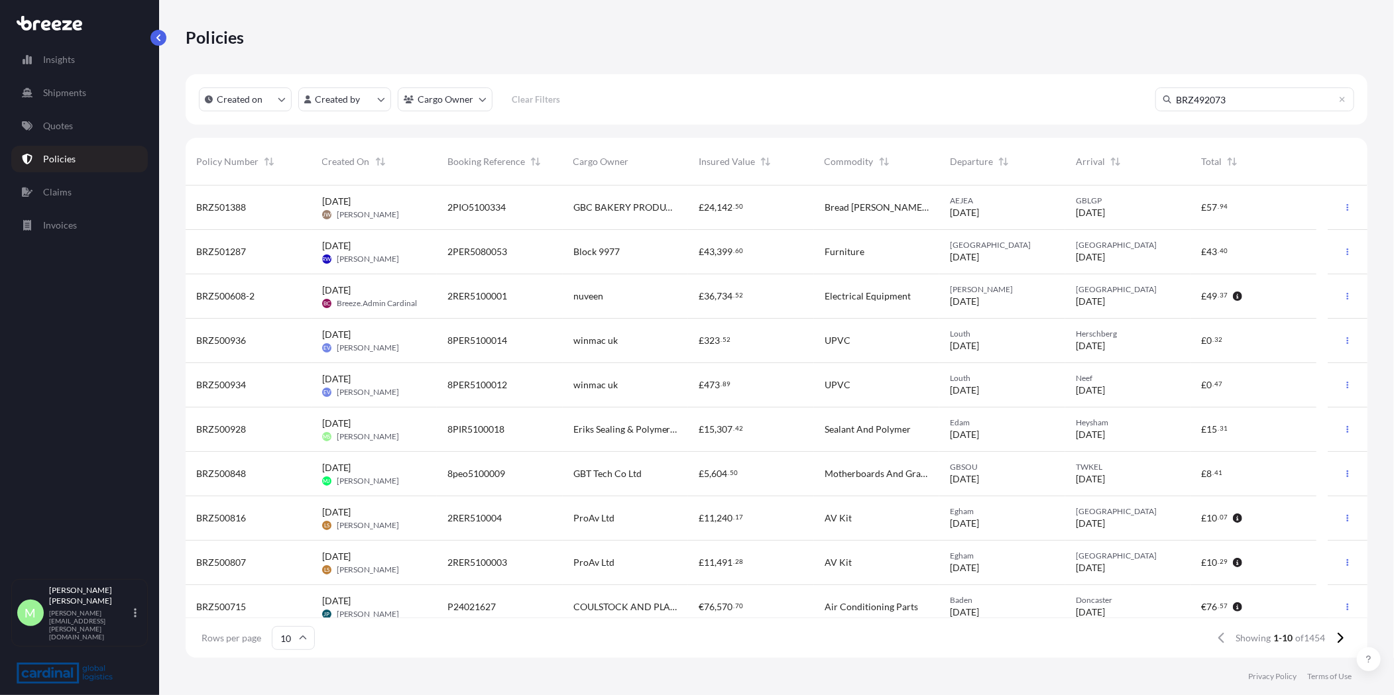
click at [1278, 99] on input "BRZ492073" at bounding box center [1254, 99] width 199 height 24
click at [1337, 101] on input "BRZ492073" at bounding box center [1254, 99] width 199 height 24
click at [1338, 100] on icon at bounding box center [1342, 99] width 8 height 8
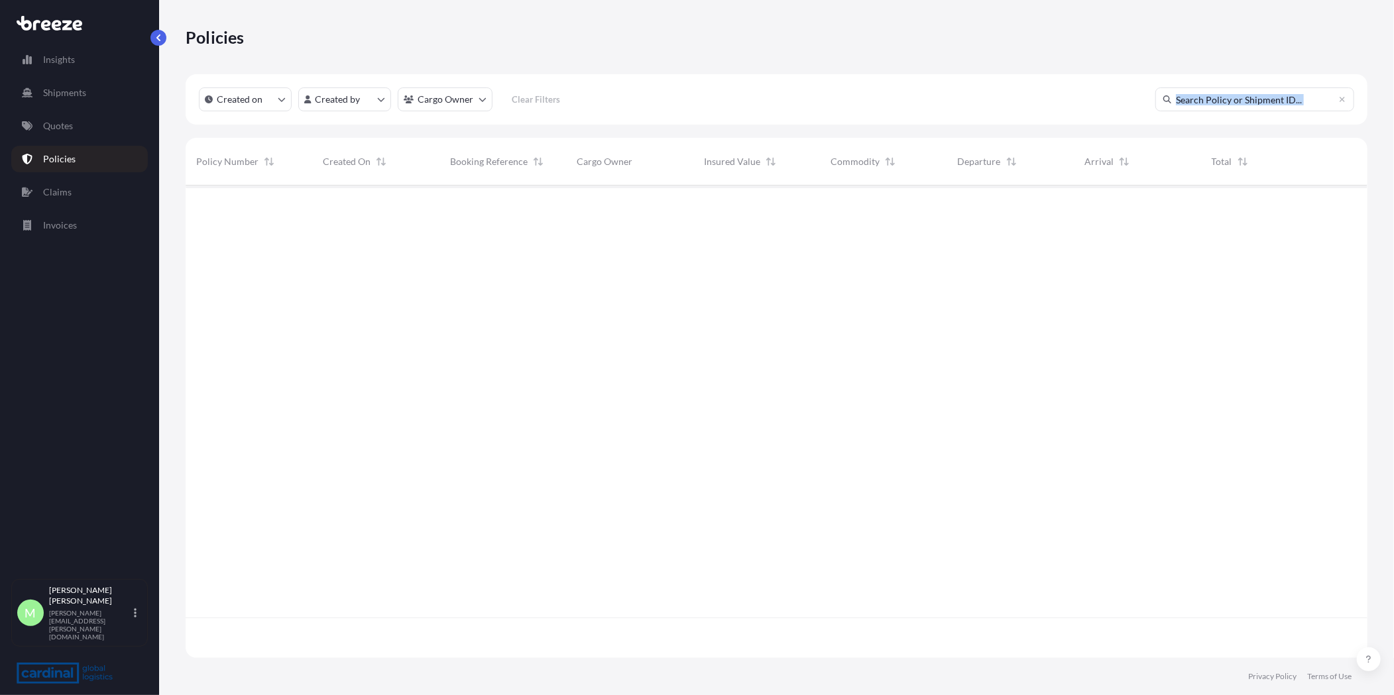
click at [1262, 101] on input "text" at bounding box center [1254, 99] width 199 height 24
click at [1288, 104] on input "text" at bounding box center [1254, 99] width 199 height 24
paste input "BRZ492073"
type input "BRZ492073"
click at [588, 199] on div "ppsgb" at bounding box center [629, 208] width 127 height 44
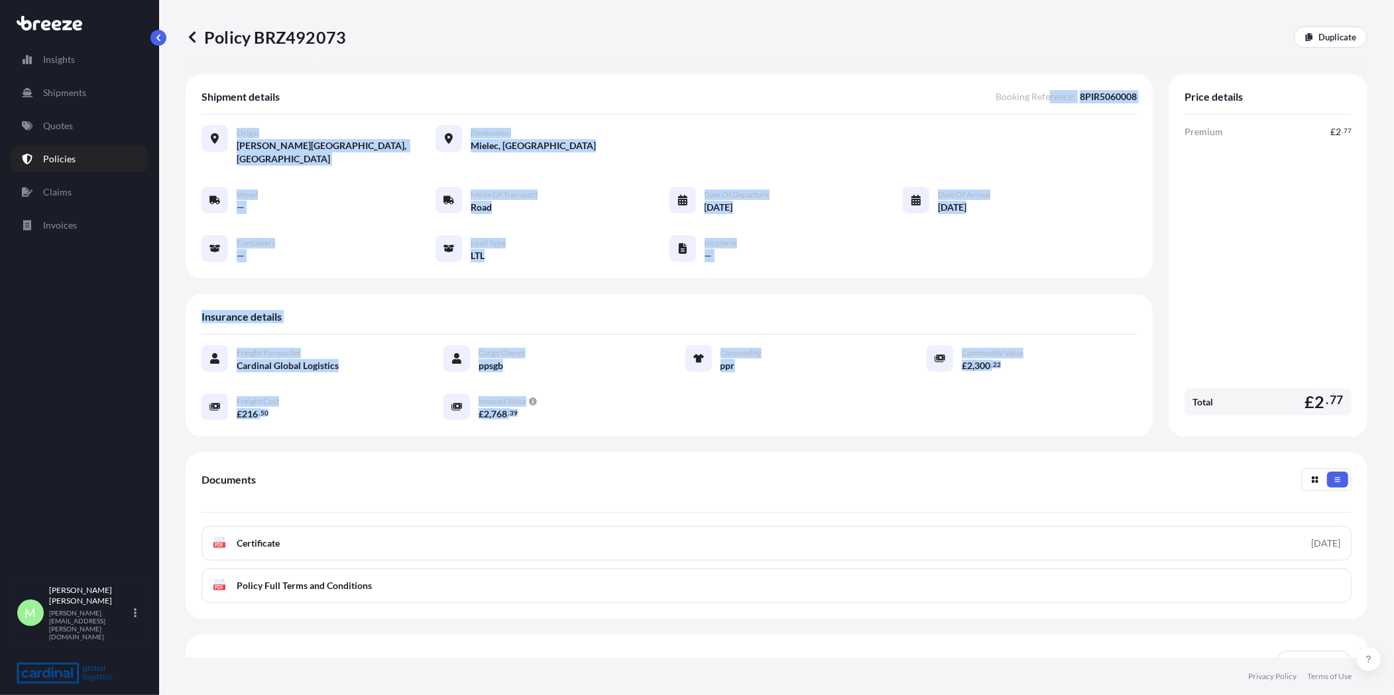
drag, startPoint x: 1039, startPoint y: 104, endPoint x: 1160, endPoint y: 98, distance: 120.8
click at [1160, 98] on div "Shipment details Booking Reference : 8PIR5060008 Origin [PERSON_NAME][GEOGRAPHI…" at bounding box center [777, 255] width 1182 height 362
drag, startPoint x: 1160, startPoint y: 98, endPoint x: 1109, endPoint y: 127, distance: 58.8
click at [1109, 127] on div "Origin [PERSON_NAME][GEOGRAPHIC_DATA], [GEOGRAPHIC_DATA] Destination [GEOGRAPHI…" at bounding box center [668, 145] width 935 height 40
click at [1108, 106] on div "Shipment details Booking Reference : 8PIR5060008" at bounding box center [668, 102] width 935 height 25
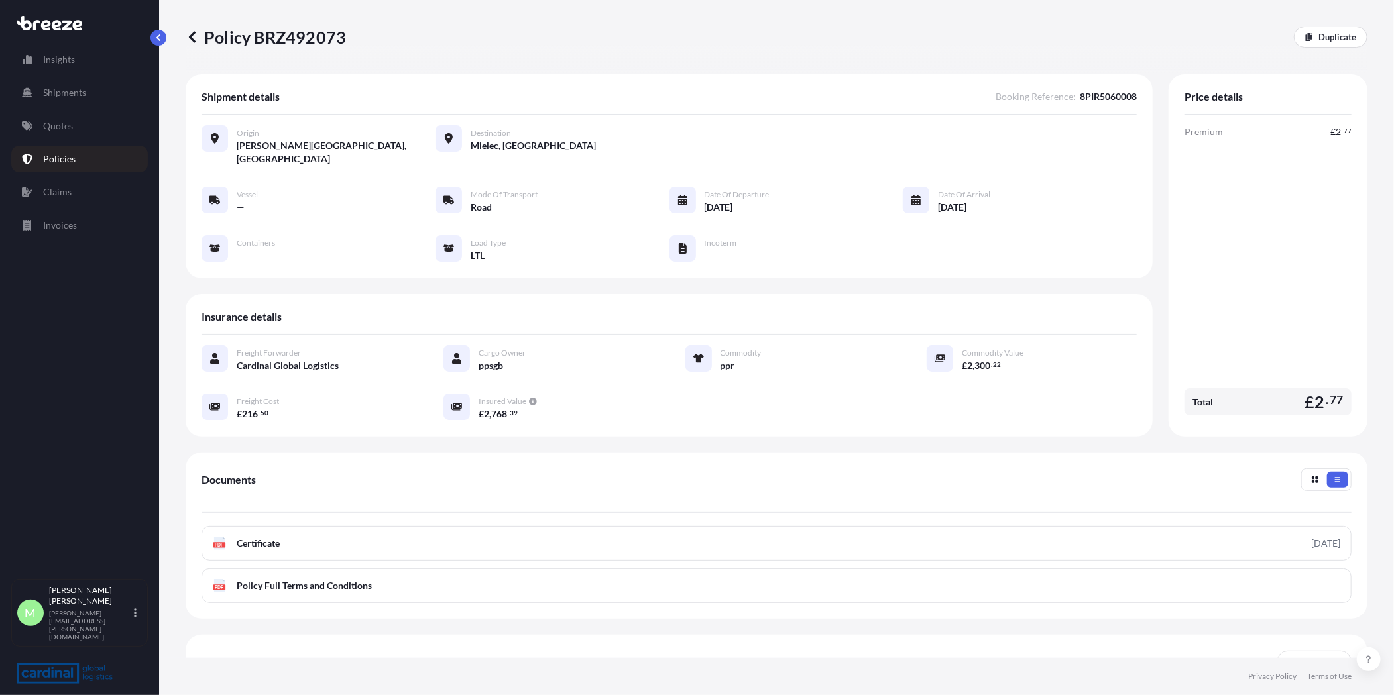
click at [1107, 102] on span "8PIR5060008" at bounding box center [1108, 96] width 57 height 13
copy span "8PIR5060008"
click at [1169, 224] on div "Price details Premium £ 2 . 77 Total £ 2 . 77" at bounding box center [1267, 255] width 199 height 362
click at [166, 37] on div "Policy BRZ492073 Duplicate Shipment details Booking Reference : 8PIR5060008 Ori…" at bounding box center [776, 329] width 1235 height 658
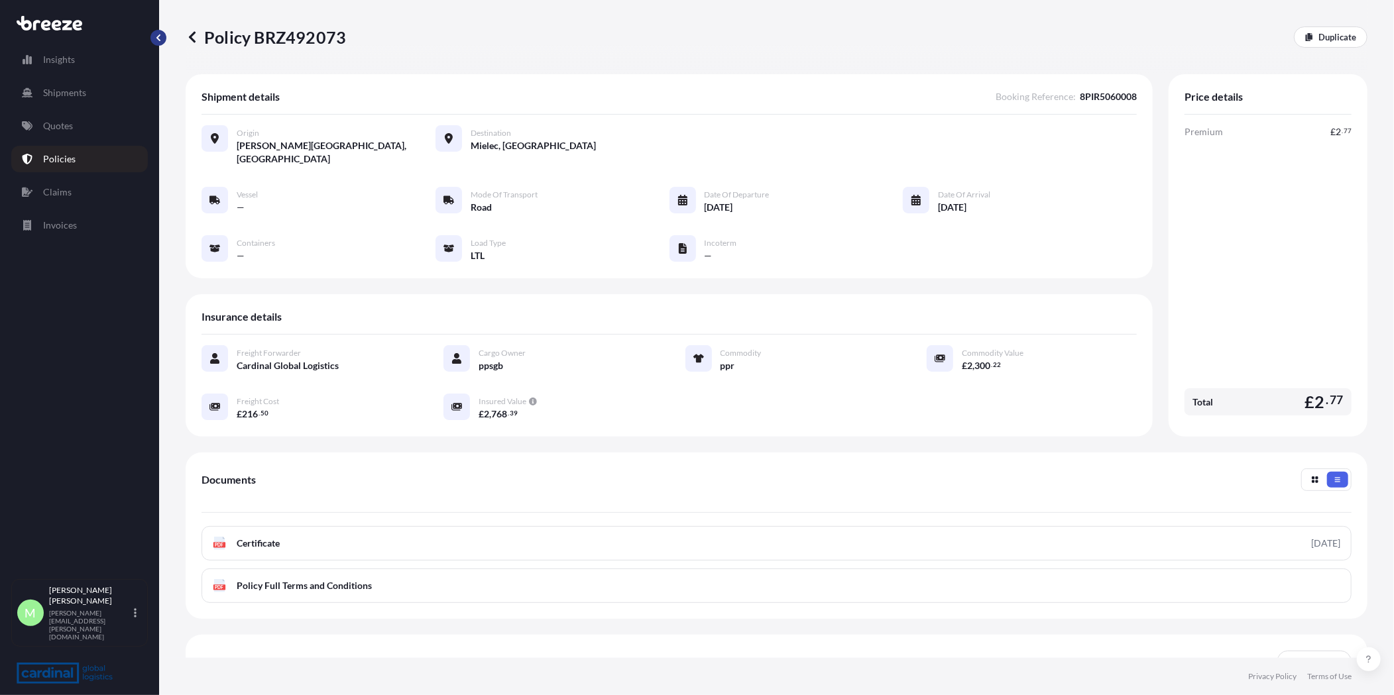
click at [164, 37] on button "button" at bounding box center [158, 38] width 16 height 16
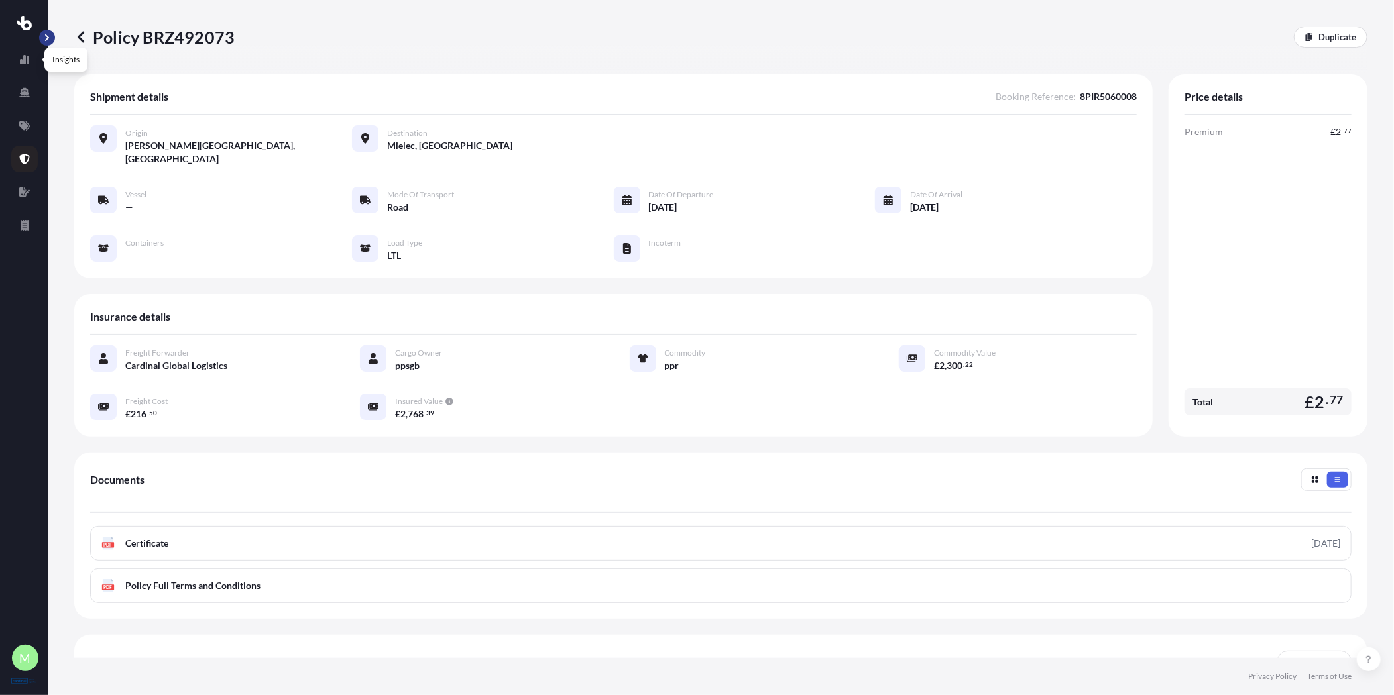
click at [50, 30] on button "button" at bounding box center [47, 38] width 16 height 16
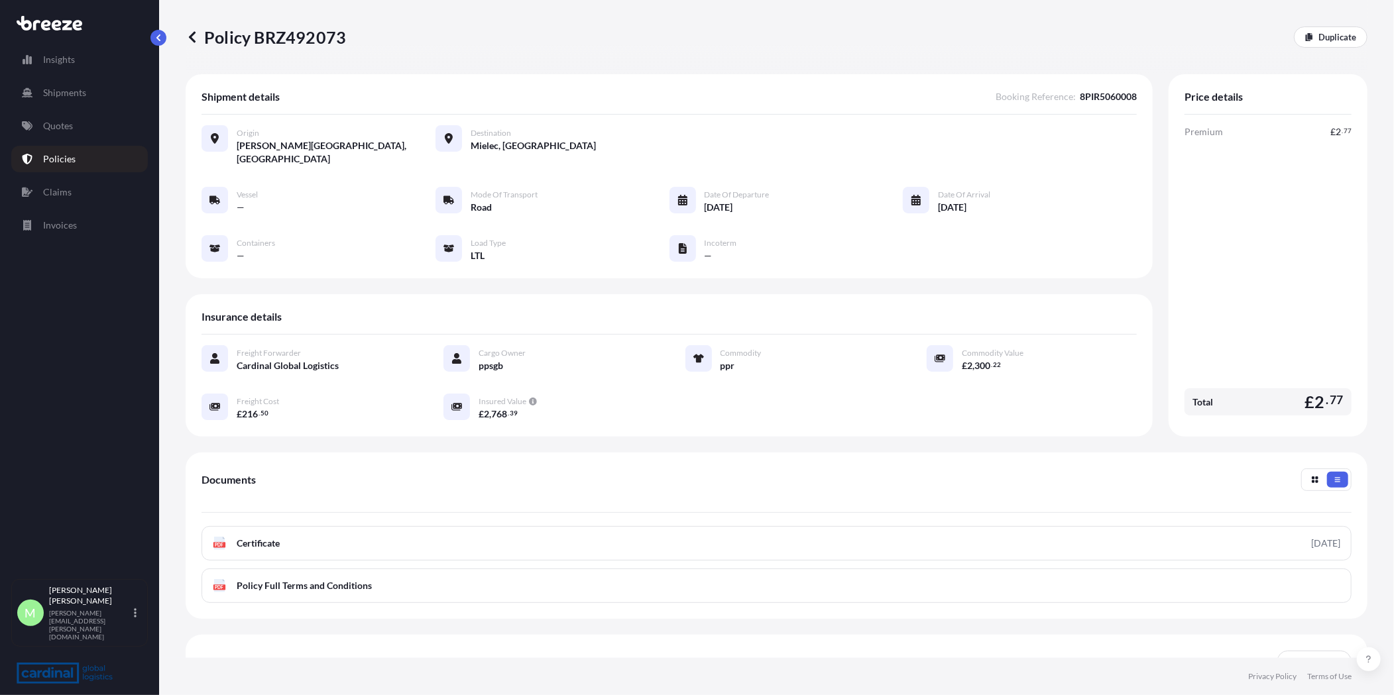
click at [203, 36] on p "Policy BRZ492073" at bounding box center [266, 37] width 160 height 21
click at [190, 34] on icon at bounding box center [192, 36] width 13 height 13
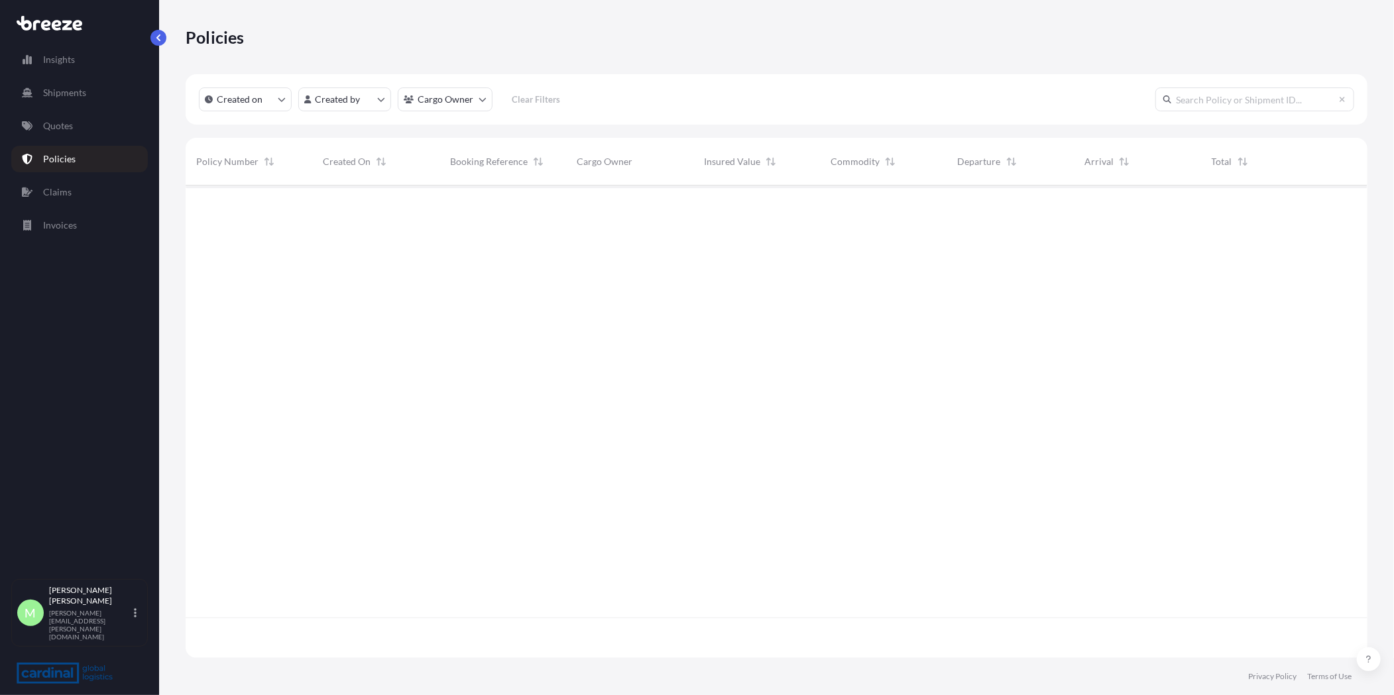
scroll to position [469, 1170]
click at [1253, 96] on input "text" at bounding box center [1254, 99] width 199 height 24
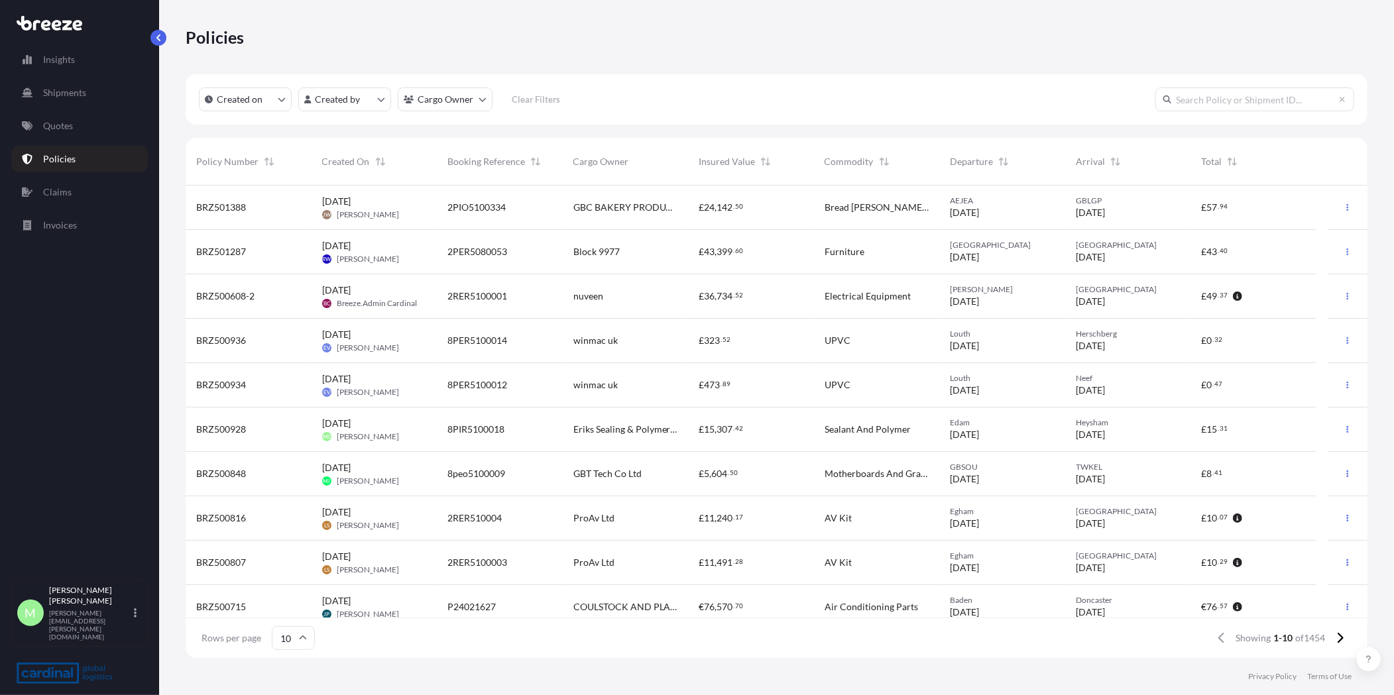
paste input "BRZ492066"
type input "BRZ492066"
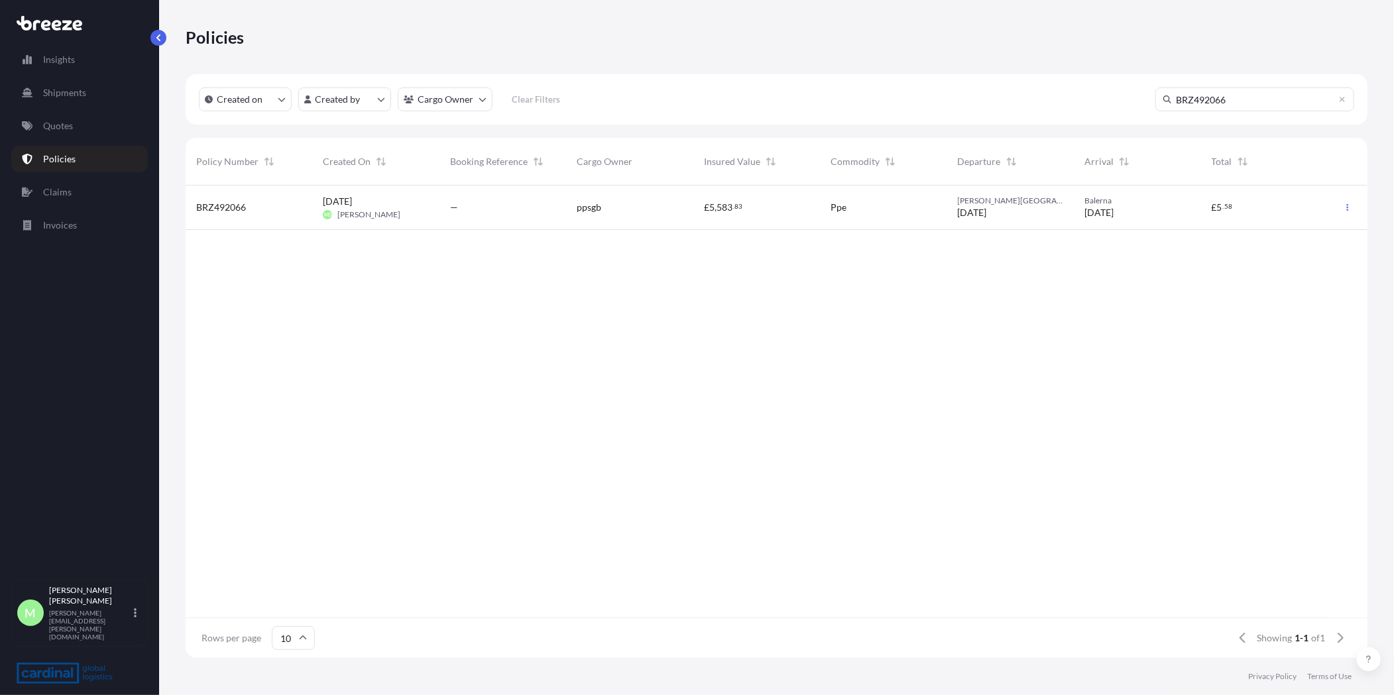
click at [506, 220] on div "—" at bounding box center [502, 208] width 127 height 44
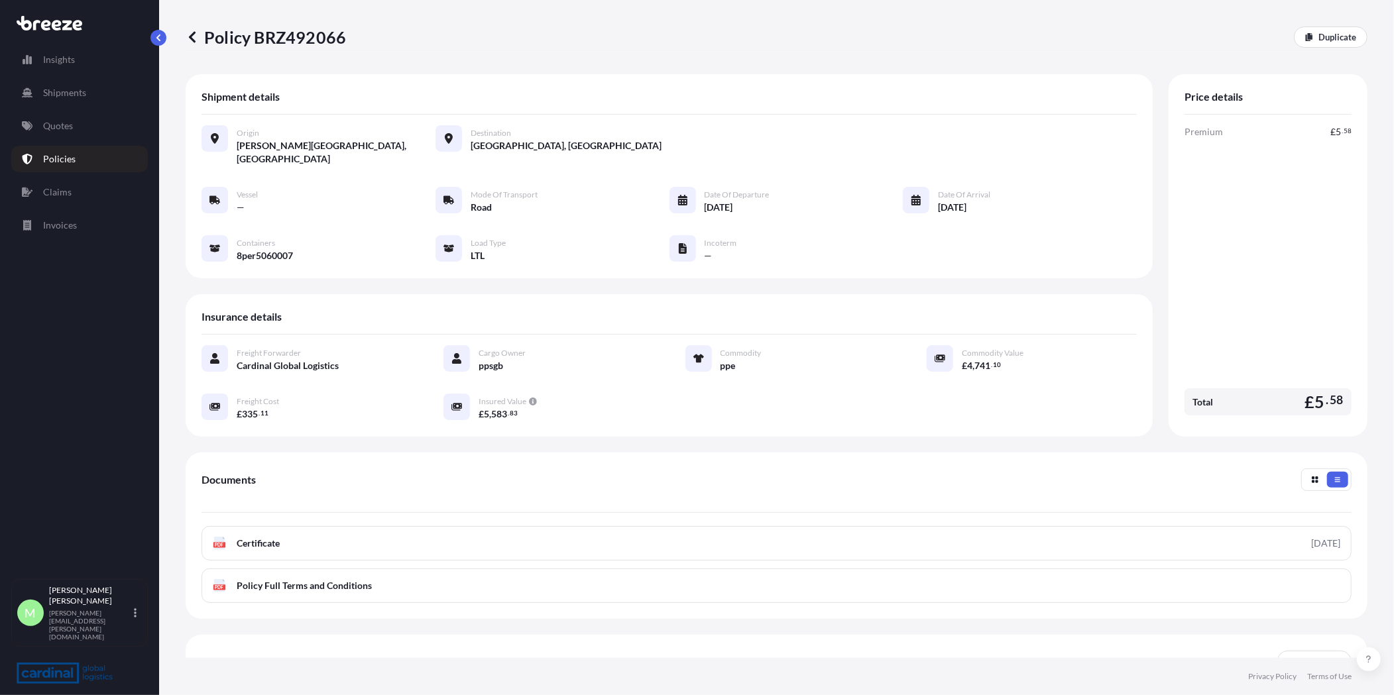
click at [267, 247] on div "Origin [PERSON_NAME][GEOGRAPHIC_DATA], [GEOGRAPHIC_DATA] Destination [GEOGRAPHI…" at bounding box center [668, 201] width 935 height 172
click at [272, 249] on span "8per5060007" at bounding box center [265, 255] width 56 height 13
copy span "8per5060007"
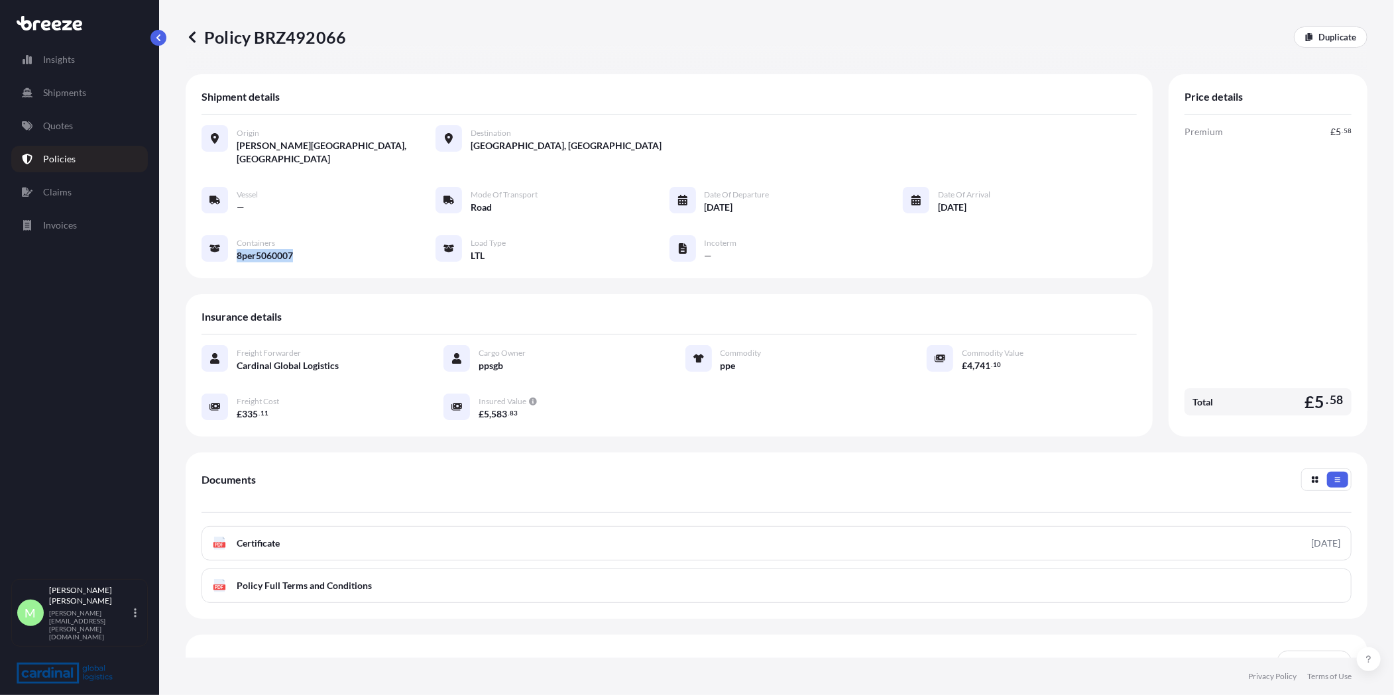
click at [276, 249] on span "8per5060007" at bounding box center [265, 255] width 56 height 13
